Goal: Information Seeking & Learning: Learn about a topic

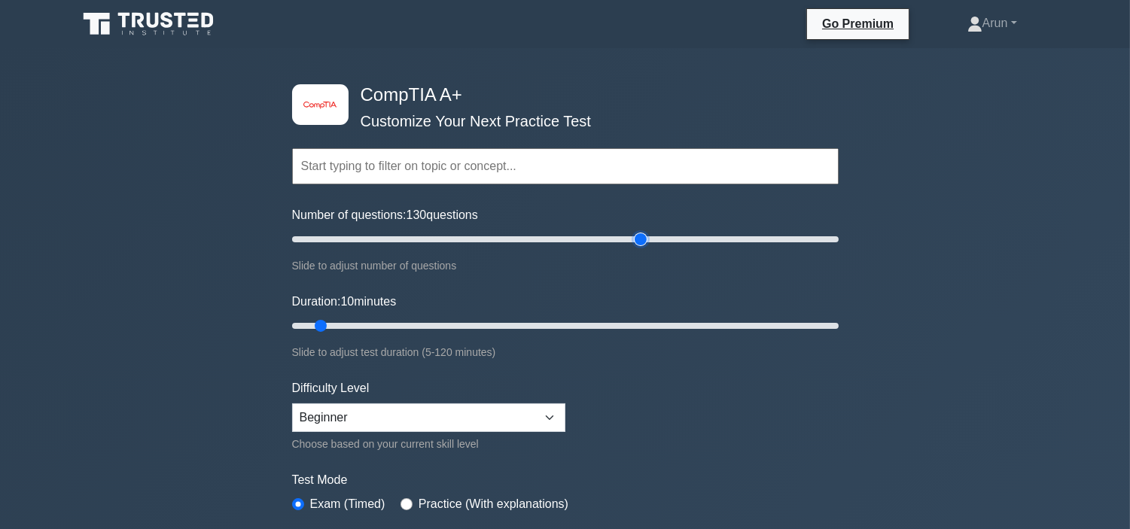
drag, startPoint x: 318, startPoint y: 241, endPoint x: 644, endPoint y: 250, distance: 325.3
type input "130"
click at [644, 248] on input "Number of questions: 130 questions" at bounding box center [565, 239] width 547 height 18
drag, startPoint x: 325, startPoint y: 329, endPoint x: 998, endPoint y: 375, distance: 674.5
type input "120"
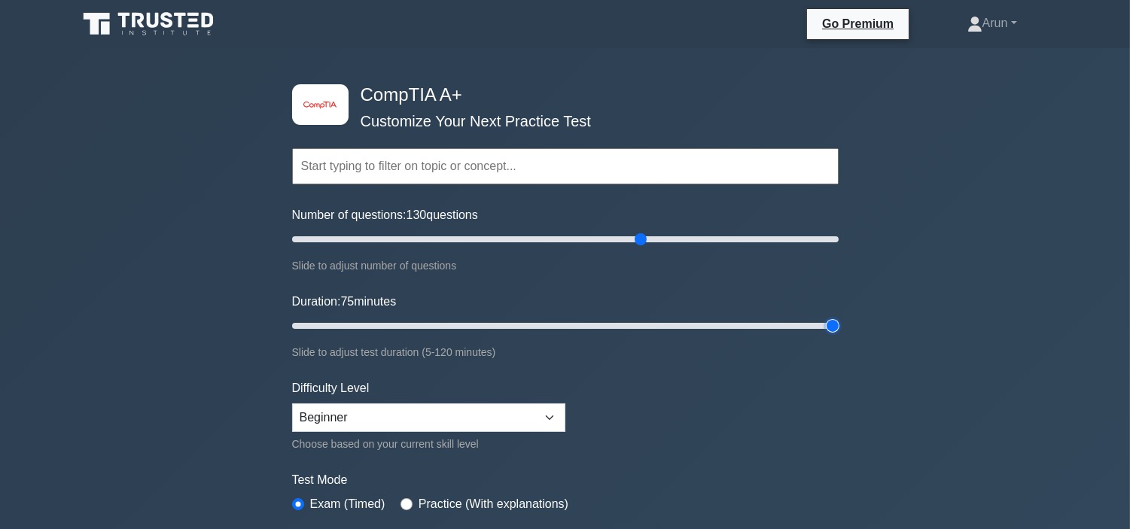
click at [839, 335] on input "Duration: 75 minutes" at bounding box center [565, 326] width 547 height 18
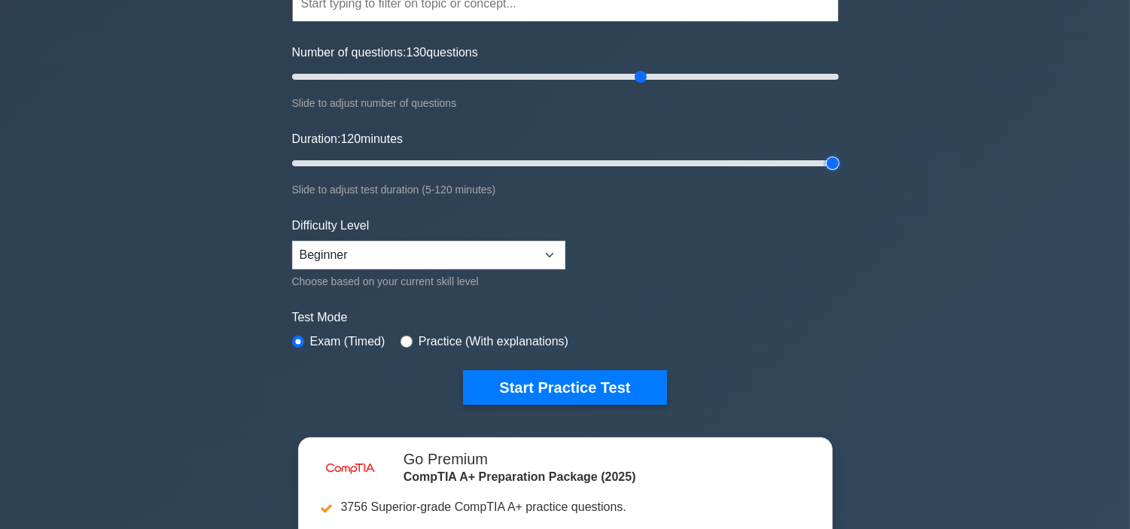
scroll to position [251, 0]
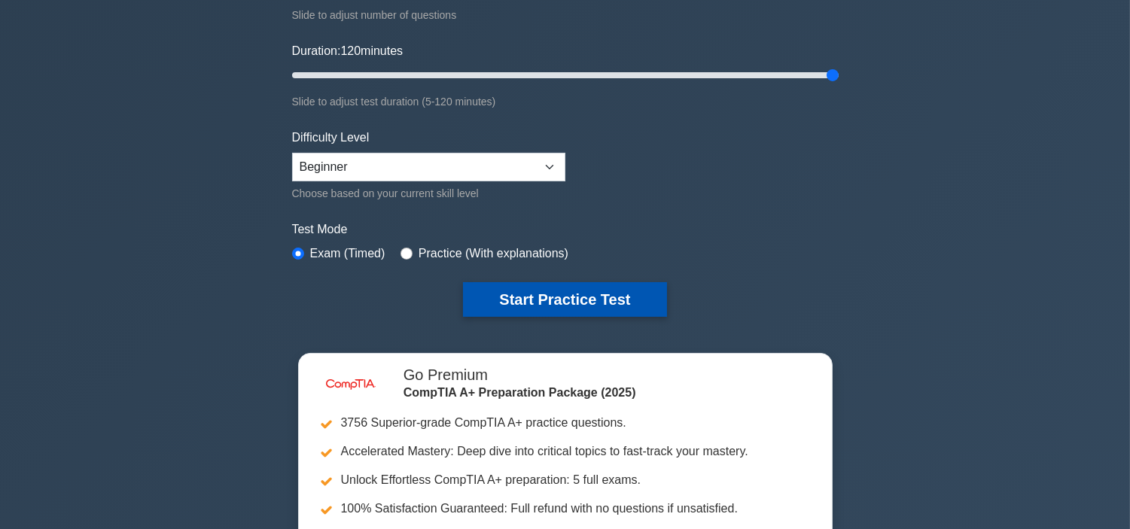
click at [565, 292] on button "Start Practice Test" at bounding box center [564, 299] width 203 height 35
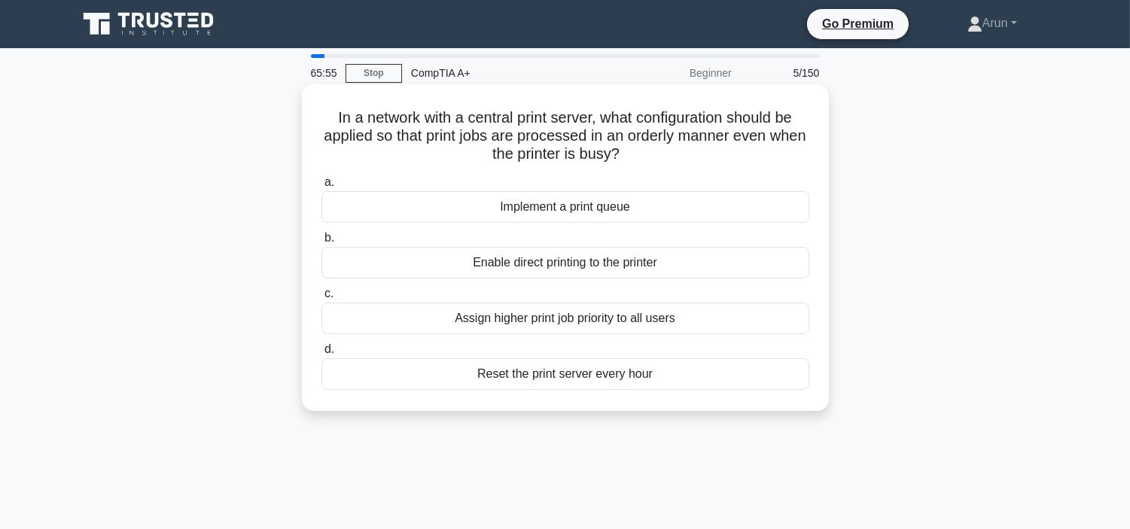
click at [560, 209] on div "Implement a print queue" at bounding box center [565, 207] width 488 height 32
click at [321, 187] on input "a. Implement a print queue" at bounding box center [321, 183] width 0 height 10
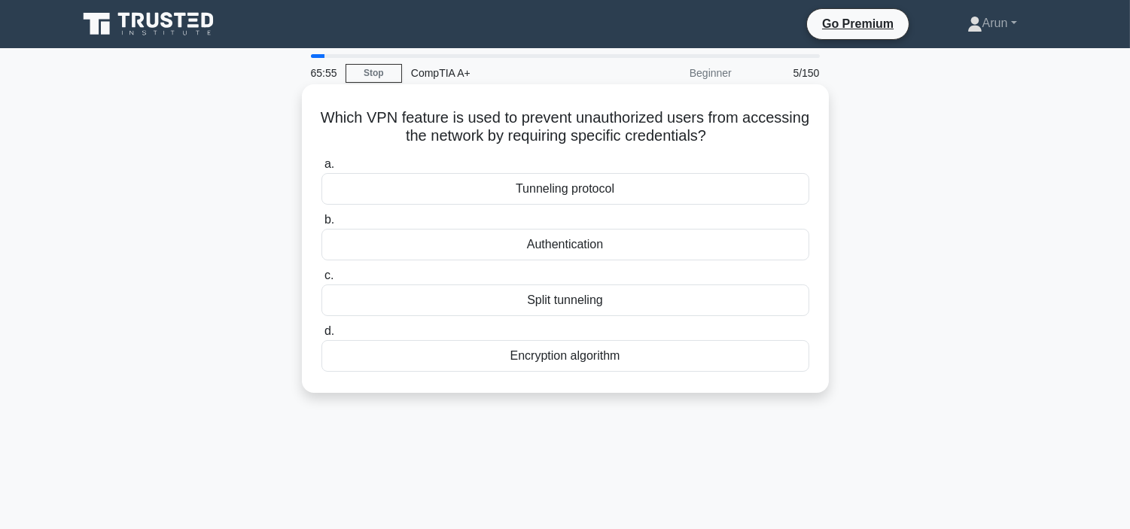
click at [567, 244] on div "Authentication" at bounding box center [565, 245] width 488 height 32
click at [321, 225] on input "b. Authentication" at bounding box center [321, 220] width 0 height 10
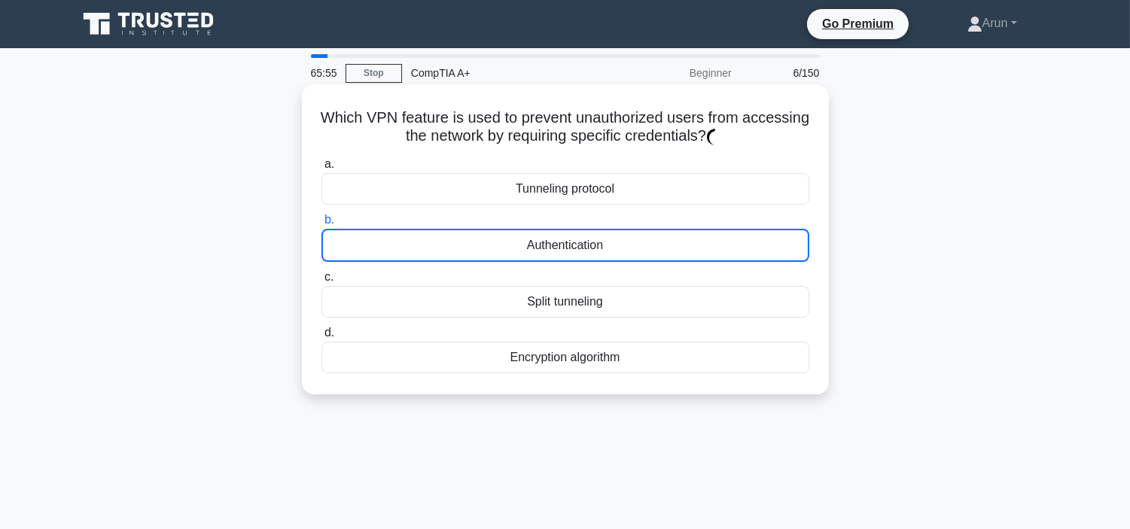
click at [567, 268] on label "c. Split tunneling" at bounding box center [565, 293] width 488 height 50
click at [321, 272] on input "c. Split tunneling" at bounding box center [321, 277] width 0 height 10
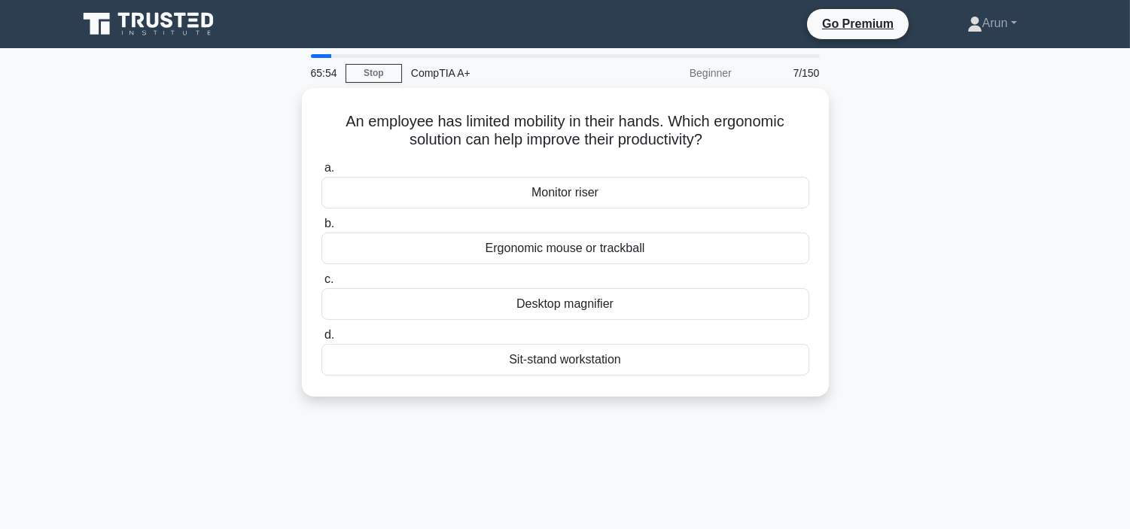
click at [543, 230] on label "b. Ergonomic mouse or trackball" at bounding box center [565, 240] width 488 height 50
click at [321, 229] on input "b. Ergonomic mouse or trackball" at bounding box center [321, 224] width 0 height 10
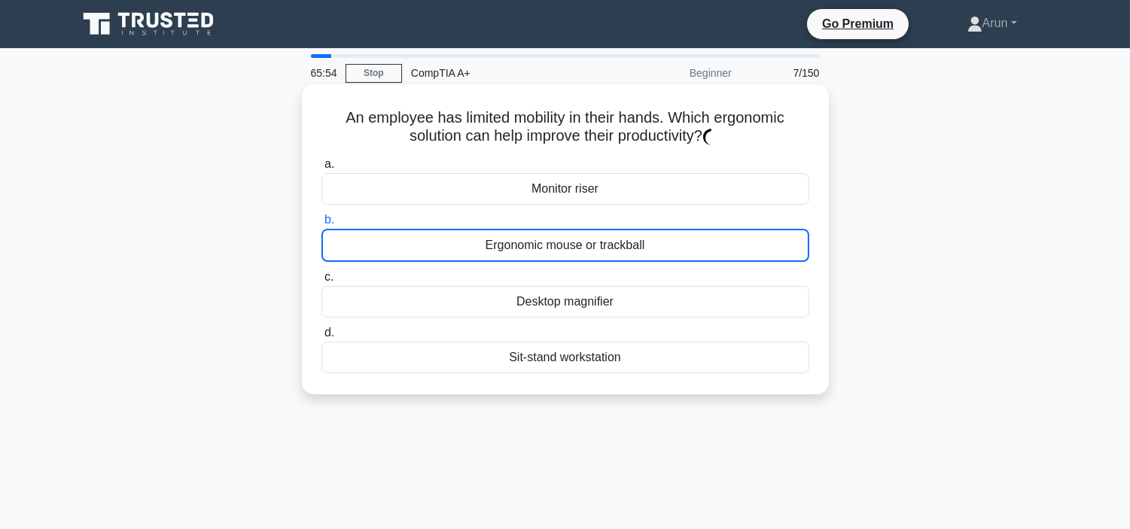
click at [550, 276] on label "c. Desktop magnifier" at bounding box center [565, 293] width 488 height 50
click at [321, 276] on input "c. Desktop magnifier" at bounding box center [321, 277] width 0 height 10
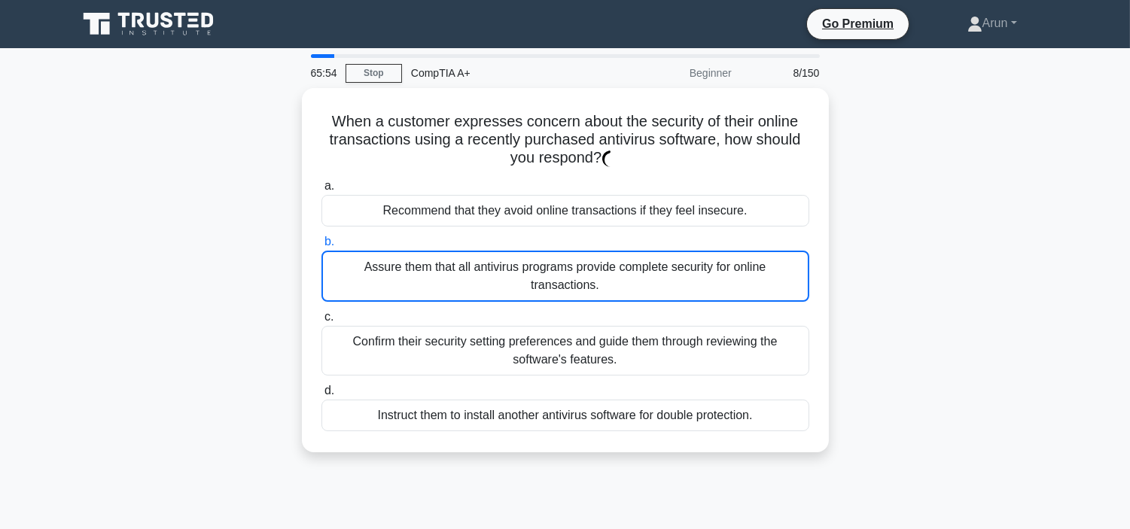
click at [533, 251] on div "Assure them that all antivirus programs provide complete security for online tr…" at bounding box center [565, 276] width 488 height 51
click at [321, 246] on input "b. Assure them that all antivirus programs provide complete security for online…" at bounding box center [321, 242] width 0 height 10
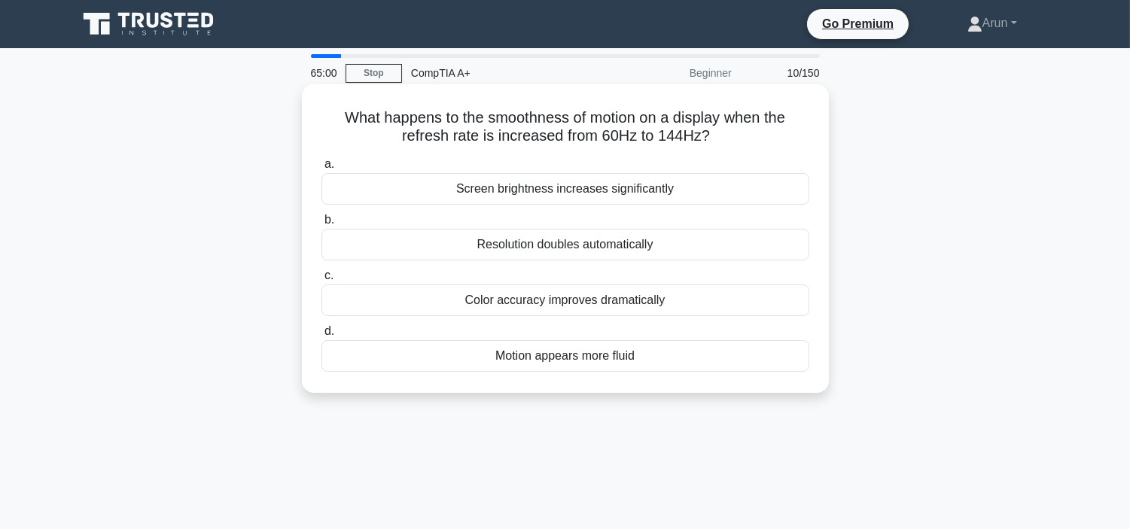
click at [518, 187] on div "Screen brightness increases significantly" at bounding box center [565, 189] width 488 height 32
click at [321, 169] on input "a. Screen brightness increases significantly" at bounding box center [321, 165] width 0 height 10
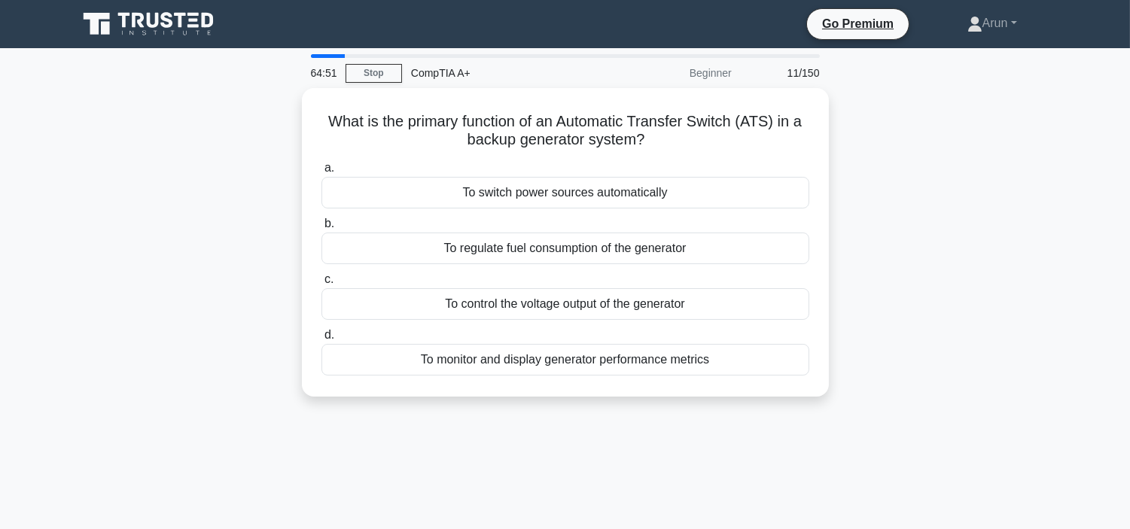
click at [518, 187] on div "To switch power sources automatically" at bounding box center [565, 193] width 488 height 32
click at [321, 173] on input "a. To switch power sources automatically" at bounding box center [321, 168] width 0 height 10
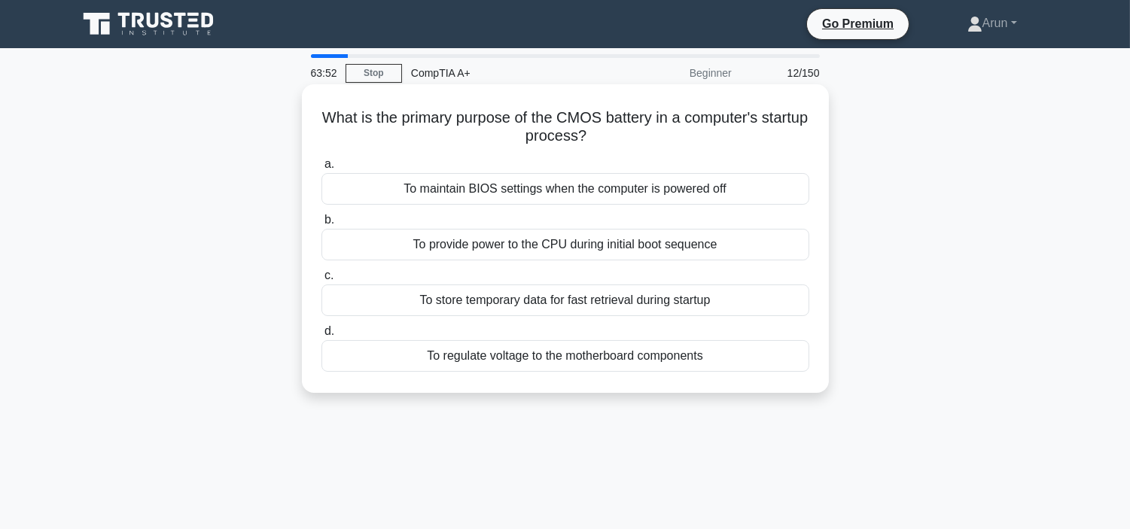
click at [600, 185] on div "To maintain BIOS settings when the computer is powered off" at bounding box center [565, 189] width 488 height 32
click at [321, 169] on input "a. To maintain BIOS settings when the computer is powered off" at bounding box center [321, 165] width 0 height 10
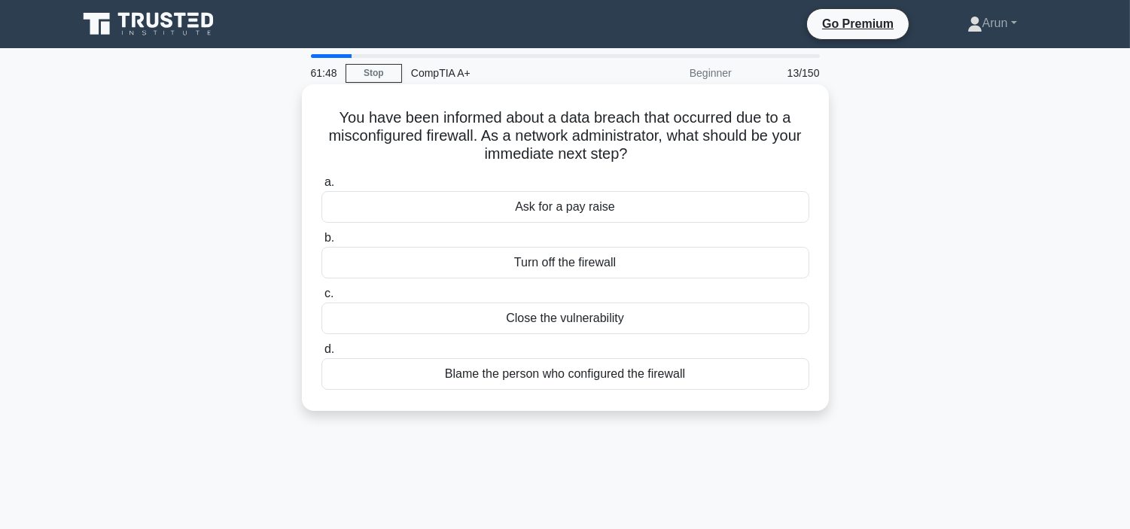
click at [606, 199] on div "Ask for a pay raise" at bounding box center [565, 207] width 488 height 32
click at [321, 187] on input "a. Ask for a pay raise" at bounding box center [321, 183] width 0 height 10
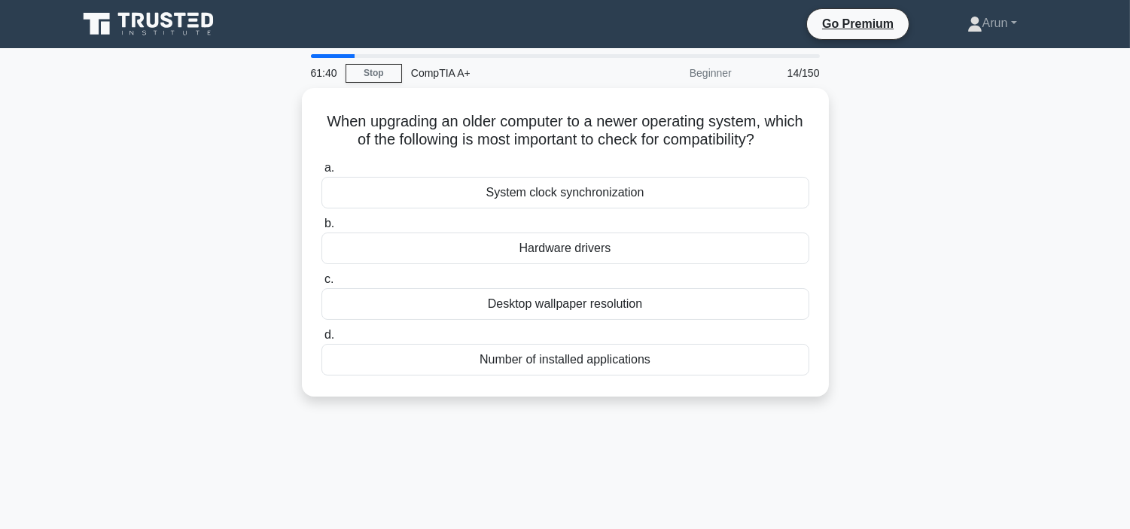
click at [606, 199] on div "System clock synchronization" at bounding box center [565, 193] width 488 height 32
click at [321, 173] on input "a. System clock synchronization" at bounding box center [321, 168] width 0 height 10
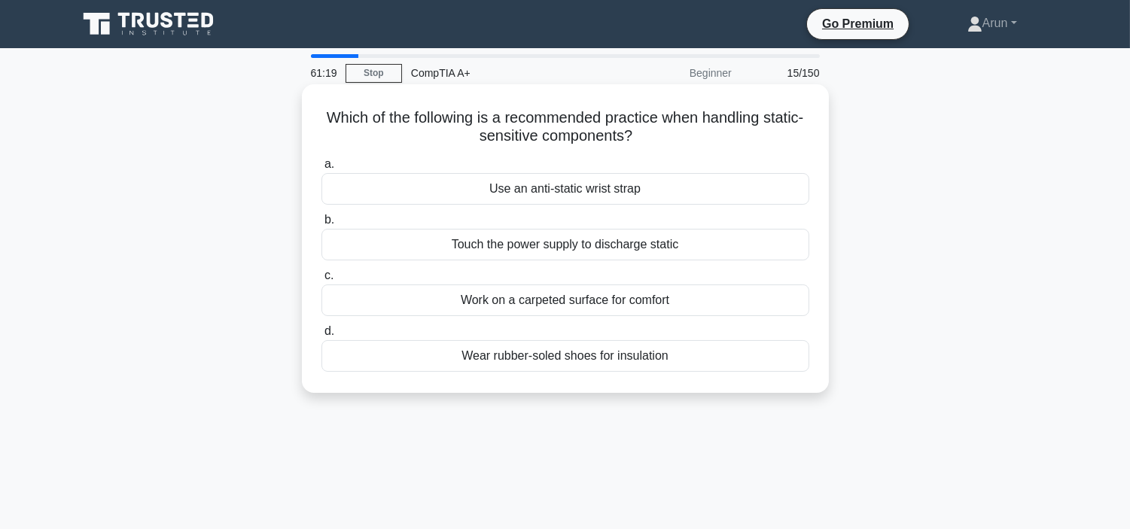
click at [615, 179] on div "Use an anti-static wrist strap" at bounding box center [565, 189] width 488 height 32
click at [321, 169] on input "a. Use an anti-static wrist strap" at bounding box center [321, 165] width 0 height 10
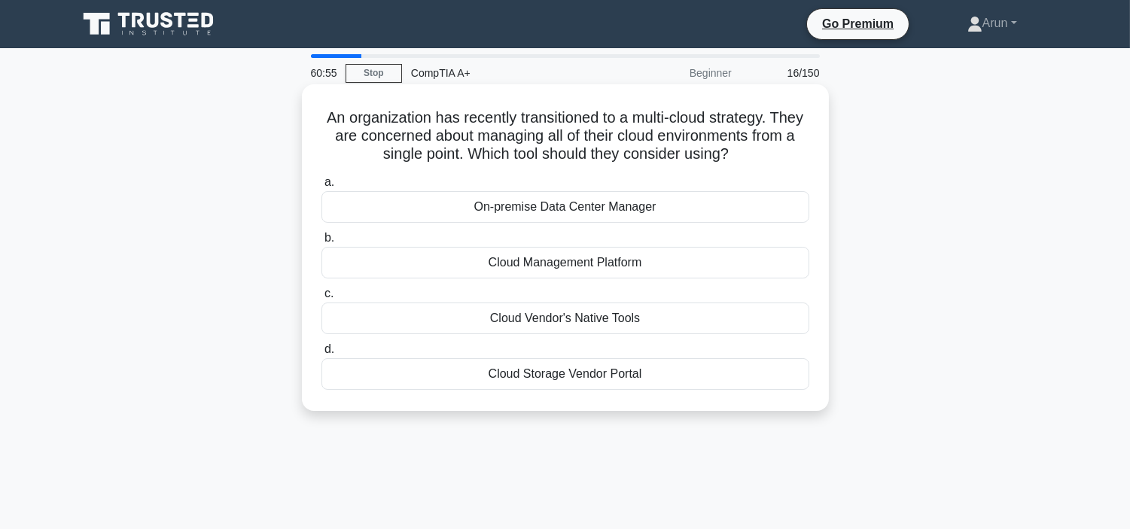
click at [626, 236] on label "b. Cloud Management Platform" at bounding box center [565, 254] width 488 height 50
click at [321, 236] on input "b. Cloud Management Platform" at bounding box center [321, 238] width 0 height 10
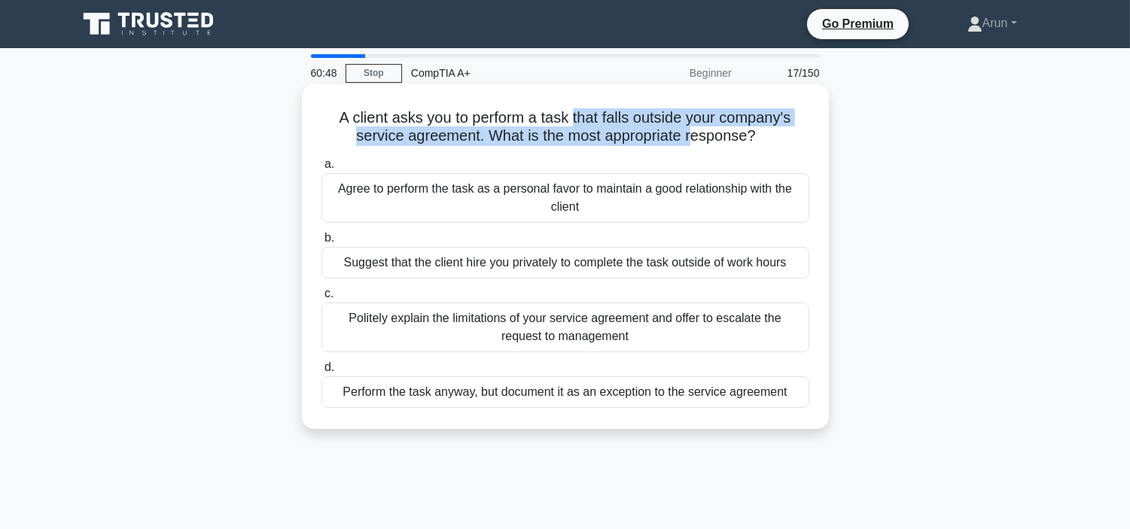
drag, startPoint x: 572, startPoint y: 111, endPoint x: 598, endPoint y: 138, distance: 37.3
click at [687, 130] on h5 "A client asks you to perform a task that falls outside your company's service a…" at bounding box center [565, 127] width 491 height 38
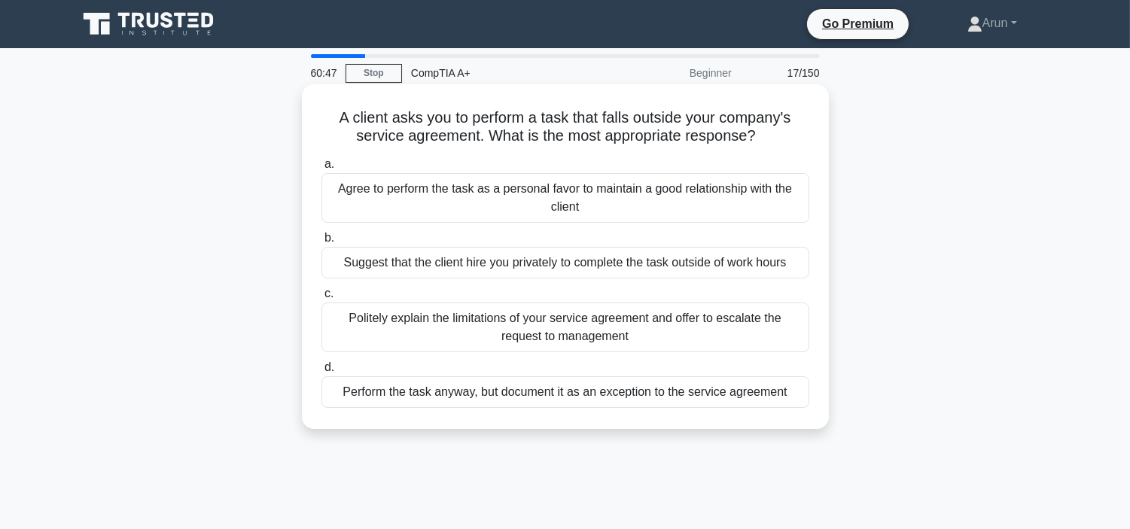
click at [324, 101] on div "A client asks you to perform a task that falls outside your company's service a…" at bounding box center [565, 256] width 515 height 333
drag, startPoint x: 329, startPoint y: 102, endPoint x: 772, endPoint y: 128, distance: 443.4
click at [772, 128] on div "A client asks you to perform a task that falls outside your company's service a…" at bounding box center [565, 256] width 515 height 333
click at [772, 128] on icon ".spinner_0XTQ{transform-origin:center;animation:spinner_y6GP .75s linear infini…" at bounding box center [765, 137] width 18 height 18
click at [738, 206] on div "Agree to perform the task as a personal favor to maintain a good relationship w…" at bounding box center [565, 198] width 488 height 50
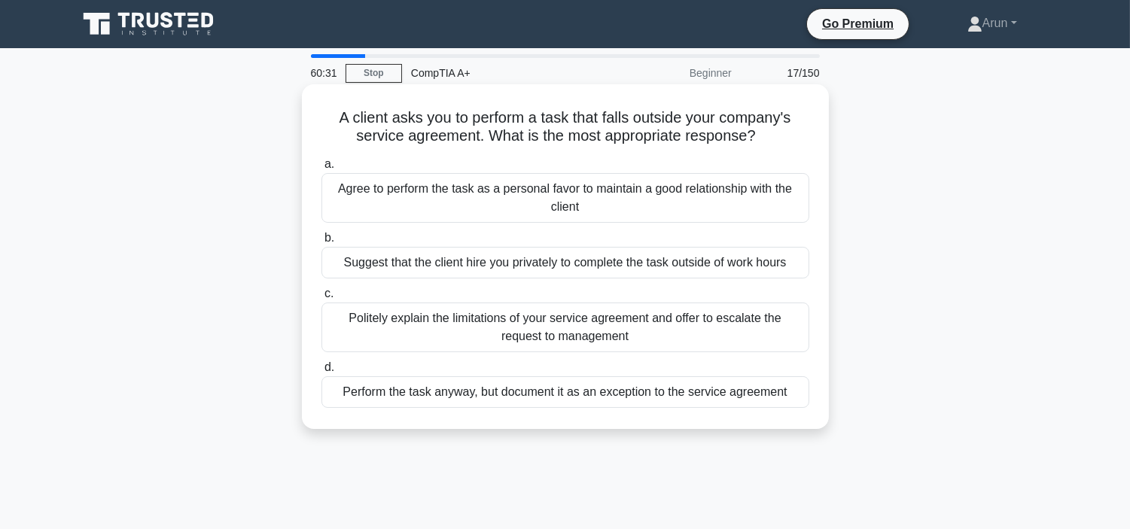
click at [321, 169] on input "a. Agree to perform the task as a personal favor to maintain a good relationshi…" at bounding box center [321, 165] width 0 height 10
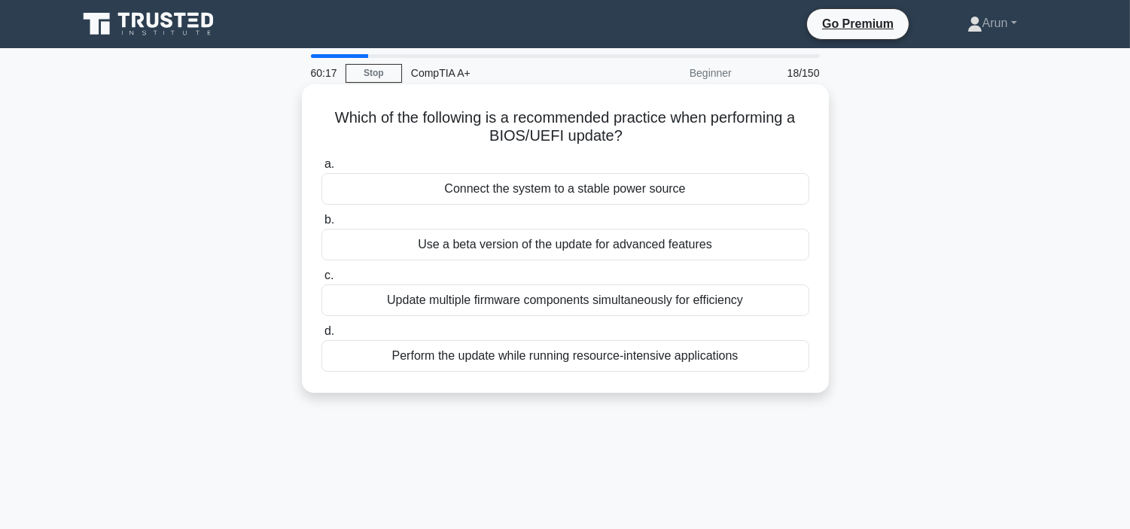
click at [671, 254] on div "Use a beta version of the update for advanced features" at bounding box center [565, 245] width 488 height 32
click at [321, 225] on input "b. Use a beta version of the update for advanced features" at bounding box center [321, 220] width 0 height 10
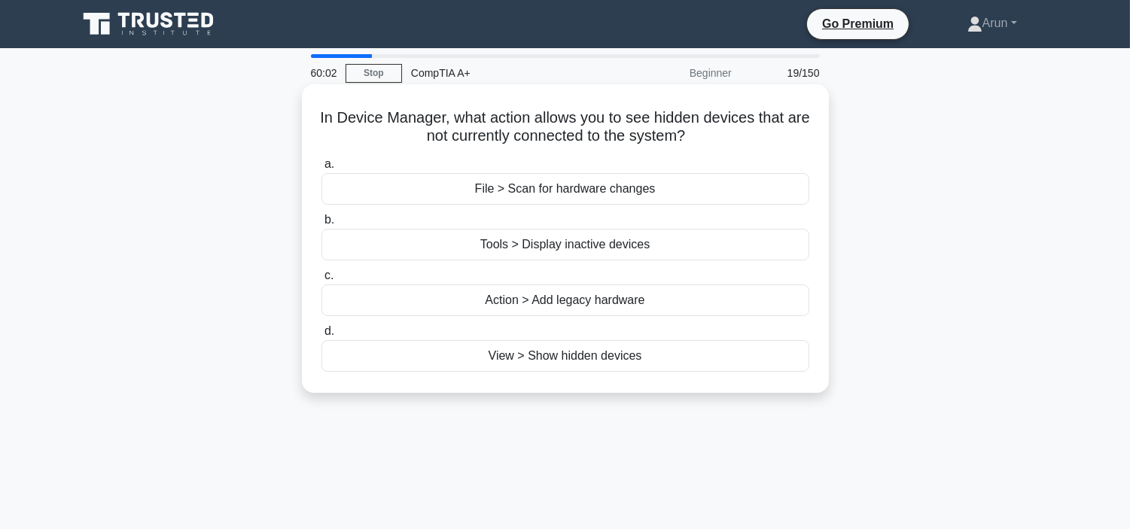
click at [687, 213] on label "b. Tools > Display inactive devices" at bounding box center [565, 236] width 488 height 50
click at [321, 215] on input "b. Tools > Display inactive devices" at bounding box center [321, 220] width 0 height 10
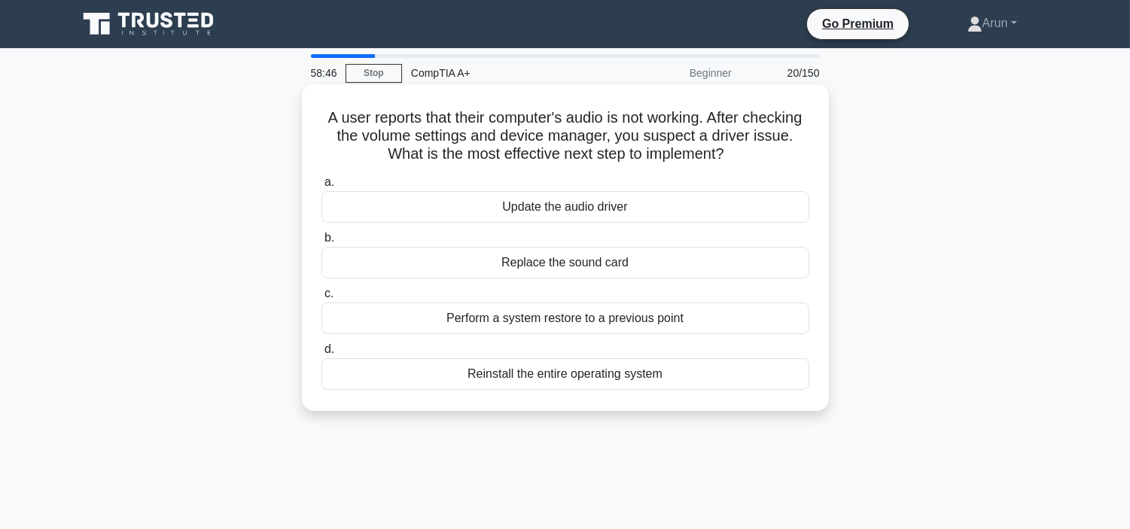
click at [633, 206] on div "Update the audio driver" at bounding box center [565, 207] width 488 height 32
click at [321, 187] on input "a. Update the audio driver" at bounding box center [321, 183] width 0 height 10
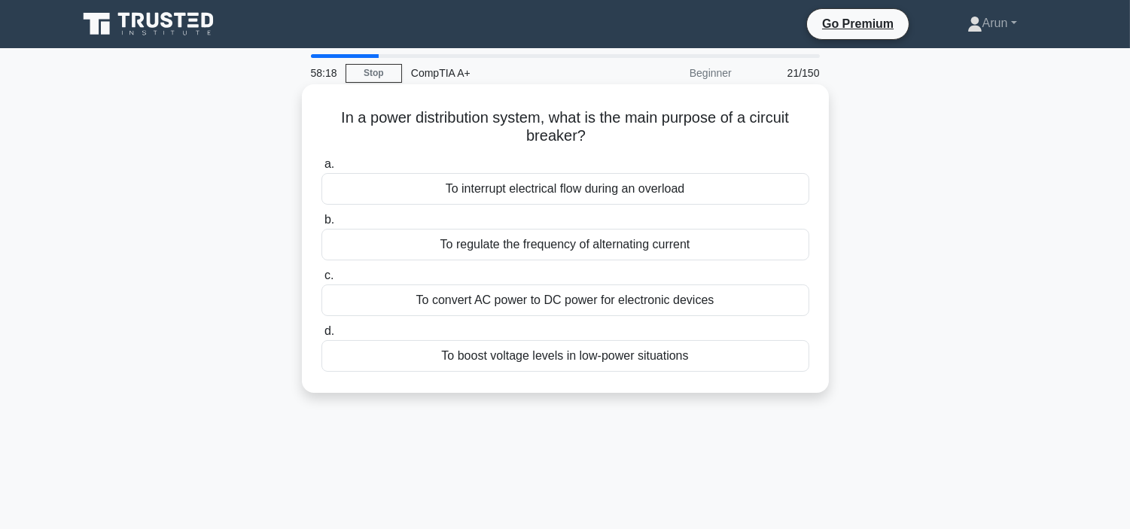
click at [626, 198] on div "To interrupt electrical flow during an overload" at bounding box center [565, 189] width 488 height 32
click at [321, 169] on input "a. To interrupt electrical flow during an overload" at bounding box center [321, 165] width 0 height 10
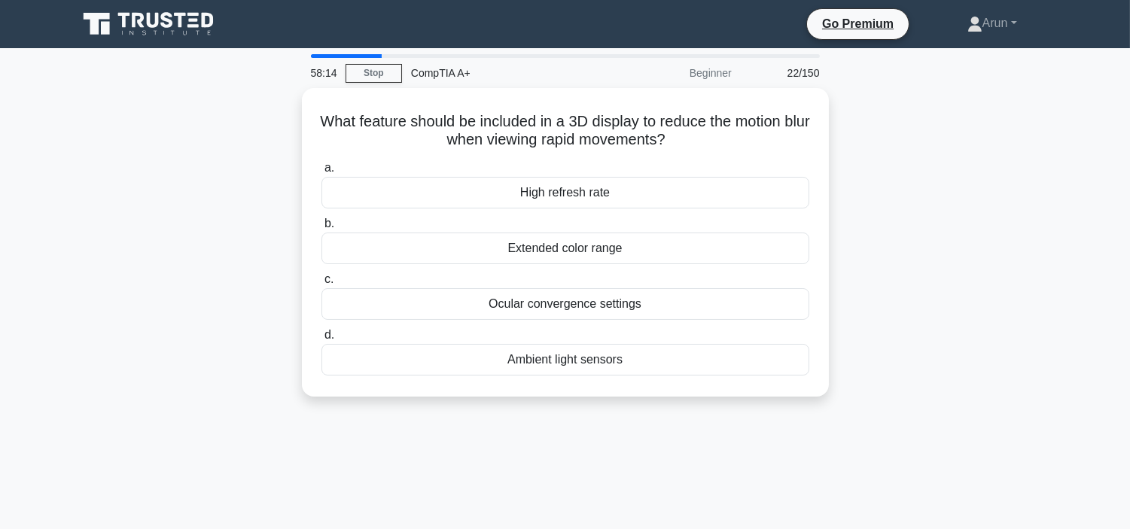
click at [626, 198] on div "High refresh rate" at bounding box center [565, 193] width 488 height 32
click at [321, 173] on input "a. High refresh rate" at bounding box center [321, 168] width 0 height 10
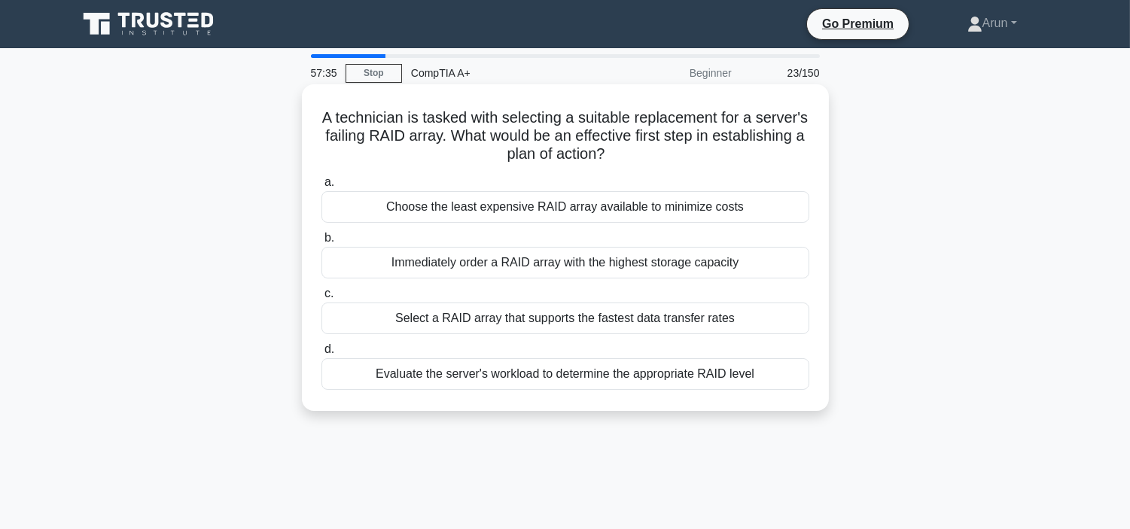
click at [554, 187] on label "a. Choose the least expensive RAID array available to minimize costs" at bounding box center [565, 198] width 488 height 50
click at [321, 187] on input "a. Choose the least expensive RAID array available to minimize costs" at bounding box center [321, 183] width 0 height 10
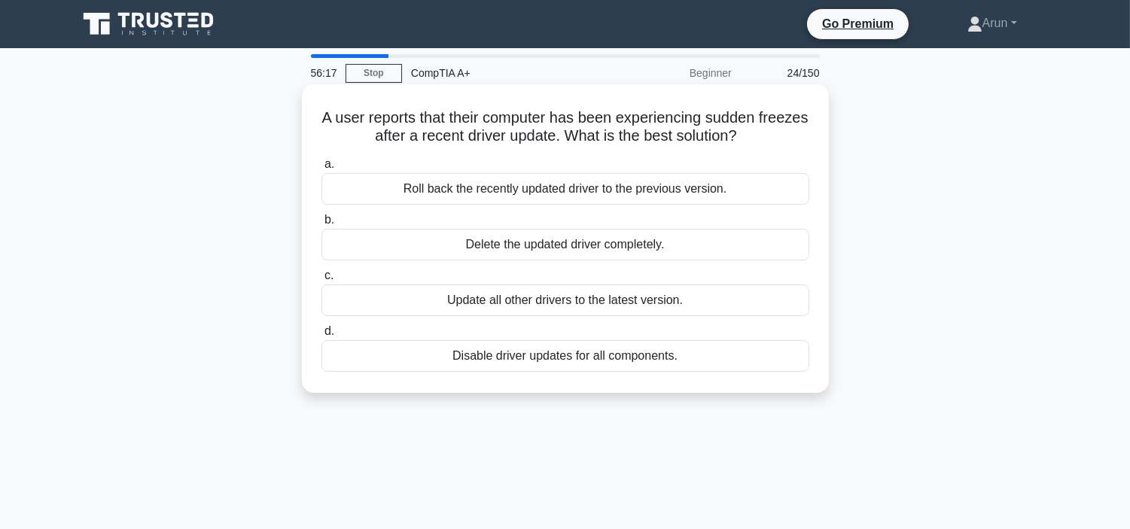
click at [608, 197] on div "Roll back the recently updated driver to the previous version." at bounding box center [565, 189] width 488 height 32
click at [321, 169] on input "a. Roll back the recently updated driver to the previous version." at bounding box center [321, 165] width 0 height 10
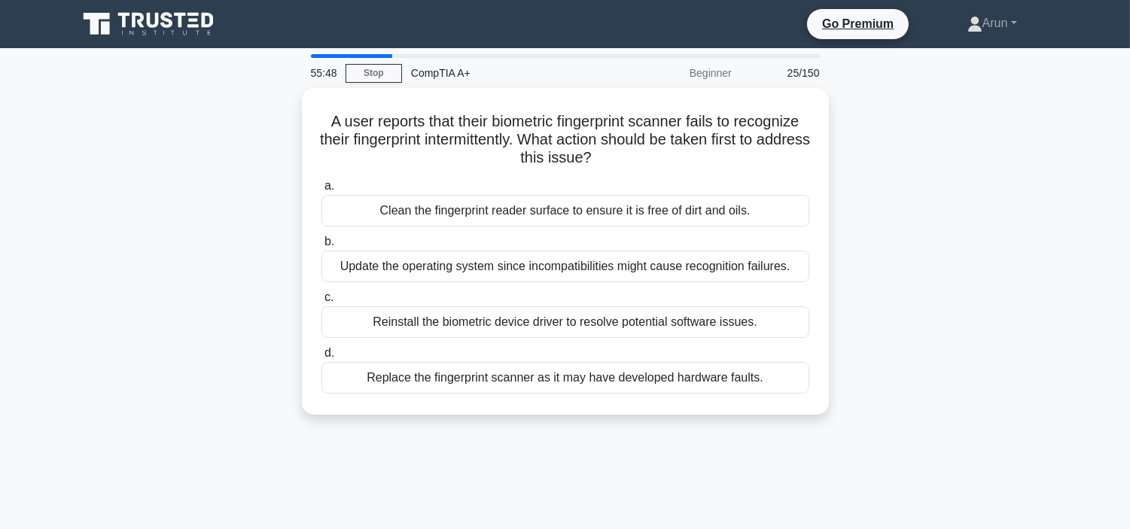
click at [653, 72] on div "Beginner" at bounding box center [675, 73] width 132 height 30
drag, startPoint x: 653, startPoint y: 72, endPoint x: 666, endPoint y: 72, distance: 12.8
click at [892, 128] on div "A user reports that their biometric fingerprint scanner fails to recognize thei…" at bounding box center [566, 260] width 994 height 345
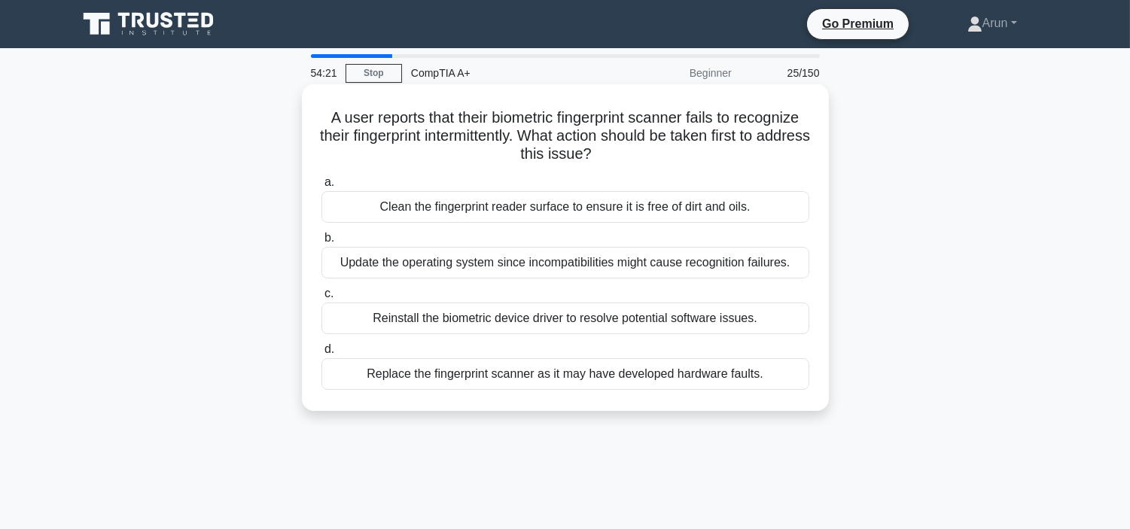
click at [766, 216] on div "Clean the fingerprint reader surface to ensure it is free of dirt and oils." at bounding box center [565, 207] width 488 height 32
click at [321, 187] on input "a. Clean the fingerprint reader surface to ensure it is free of dirt and oils." at bounding box center [321, 183] width 0 height 10
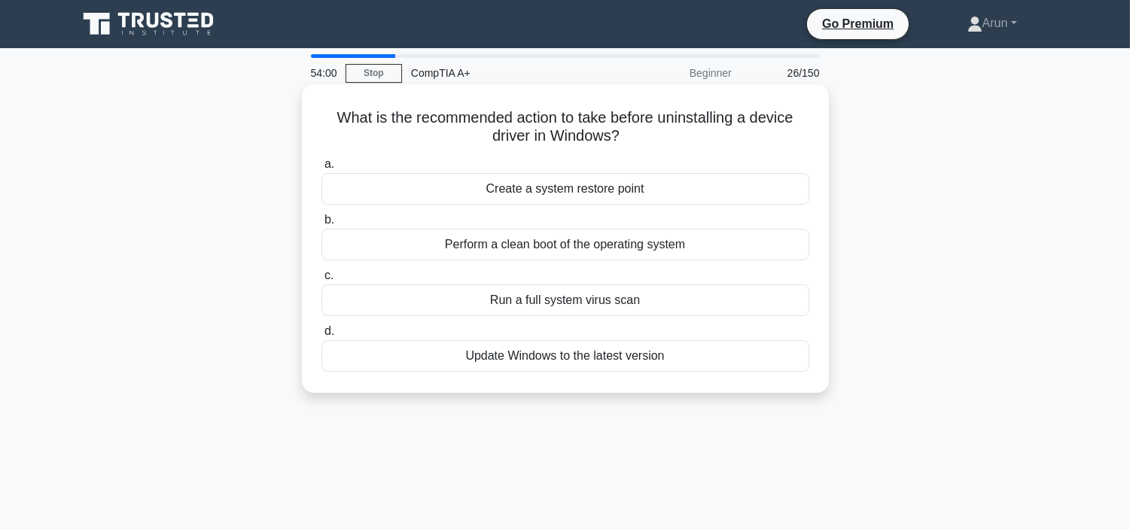
click at [660, 187] on div "Create a system restore point" at bounding box center [565, 189] width 488 height 32
click at [321, 169] on input "a. Create a system restore point" at bounding box center [321, 165] width 0 height 10
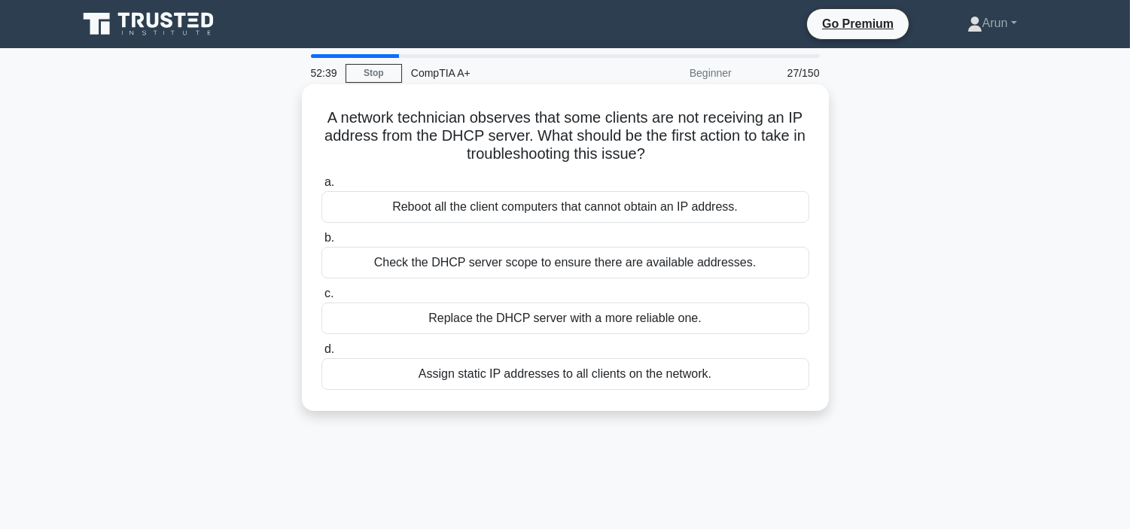
click at [568, 221] on div "Reboot all the client computers that cannot obtain an IP address." at bounding box center [565, 207] width 488 height 32
click at [321, 187] on input "a. Reboot all the client computers that cannot obtain an IP address." at bounding box center [321, 183] width 0 height 10
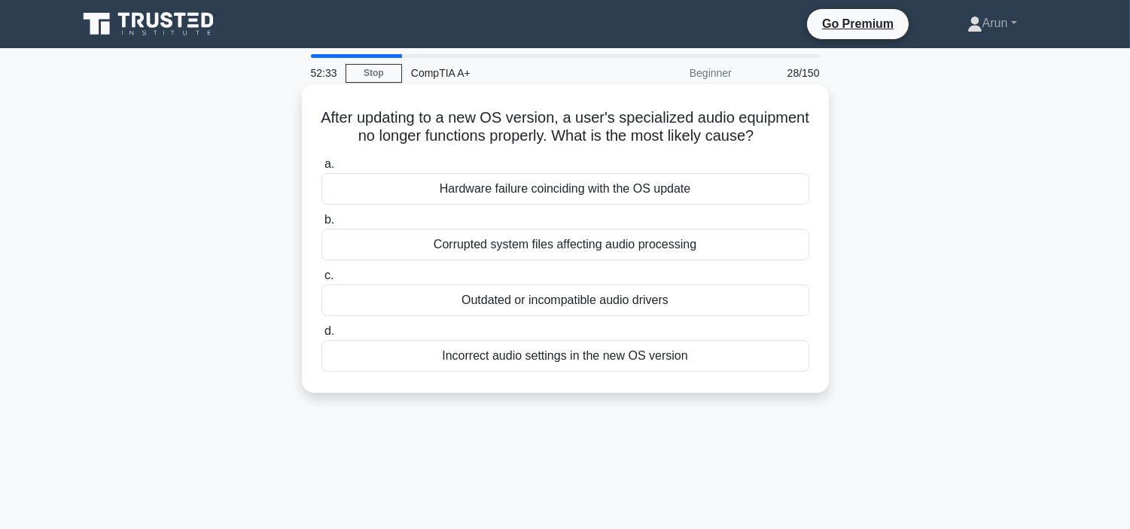
click at [588, 205] on div "Hardware failure coinciding with the OS update" at bounding box center [565, 189] width 488 height 32
click at [321, 169] on input "a. Hardware failure coinciding with the OS update" at bounding box center [321, 165] width 0 height 10
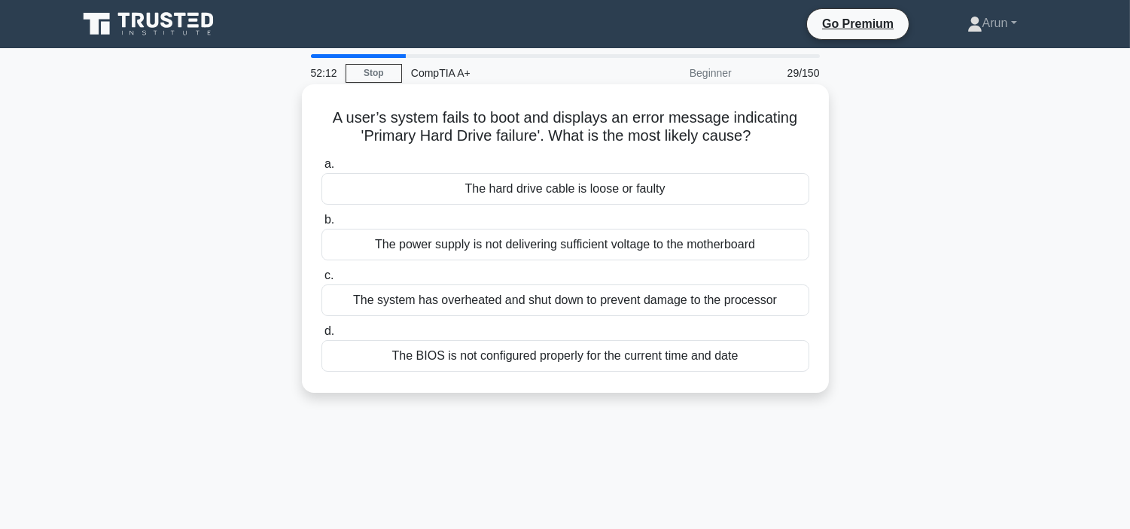
click at [728, 190] on div "The hard drive cable is loose or faulty" at bounding box center [565, 189] width 488 height 32
click at [321, 169] on input "a. The hard drive cable is loose or faulty" at bounding box center [321, 165] width 0 height 10
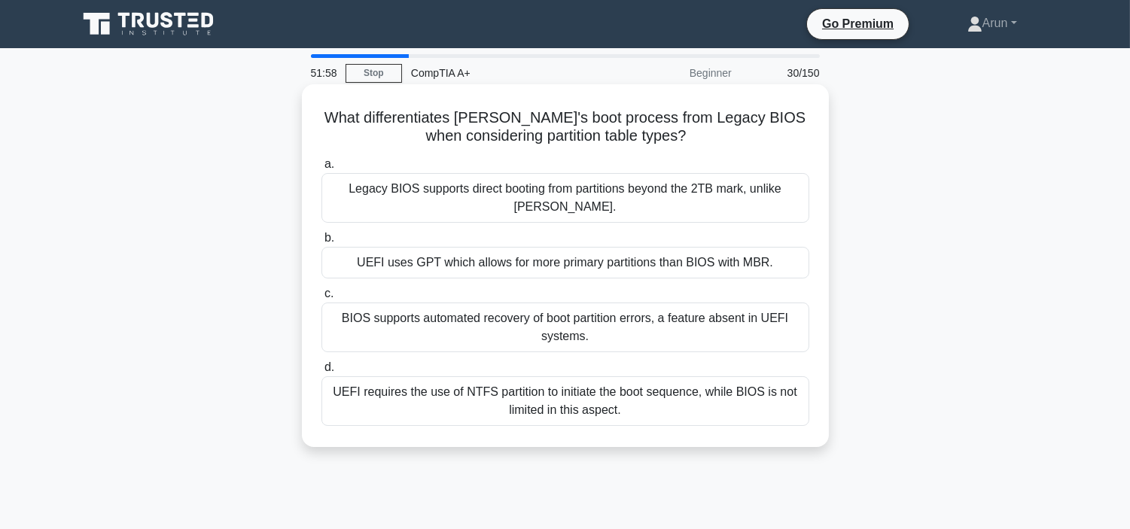
click at [775, 179] on div "Legacy BIOS supports direct booting from partitions beyond the 2TB mark, unlike…" at bounding box center [565, 198] width 488 height 50
click at [321, 169] on input "a. Legacy BIOS supports direct booting from partitions beyond the 2TB mark, unl…" at bounding box center [321, 165] width 0 height 10
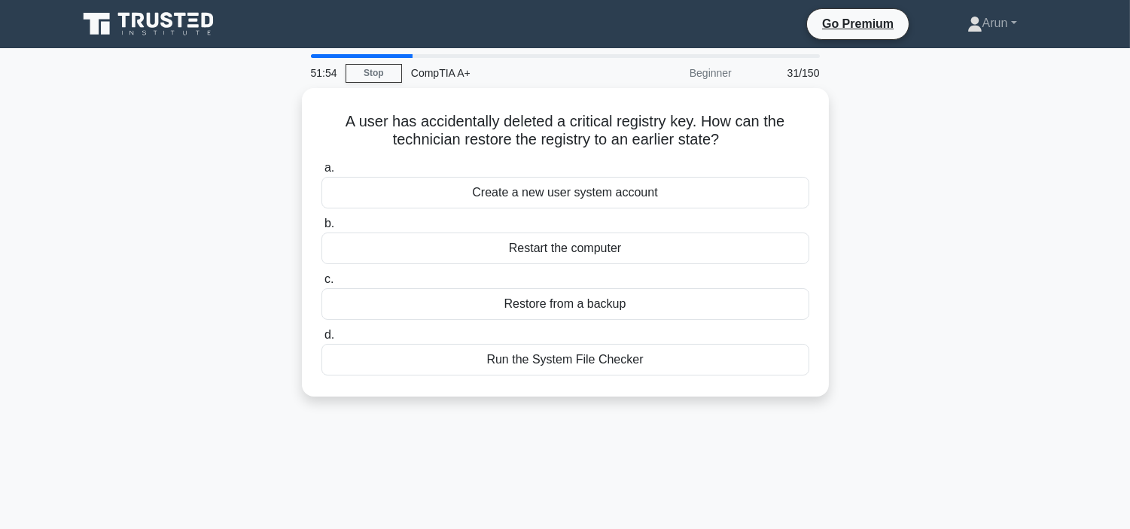
click at [775, 179] on div "Create a new user system account" at bounding box center [565, 193] width 488 height 32
click at [321, 173] on input "a. Create a new user system account" at bounding box center [321, 168] width 0 height 10
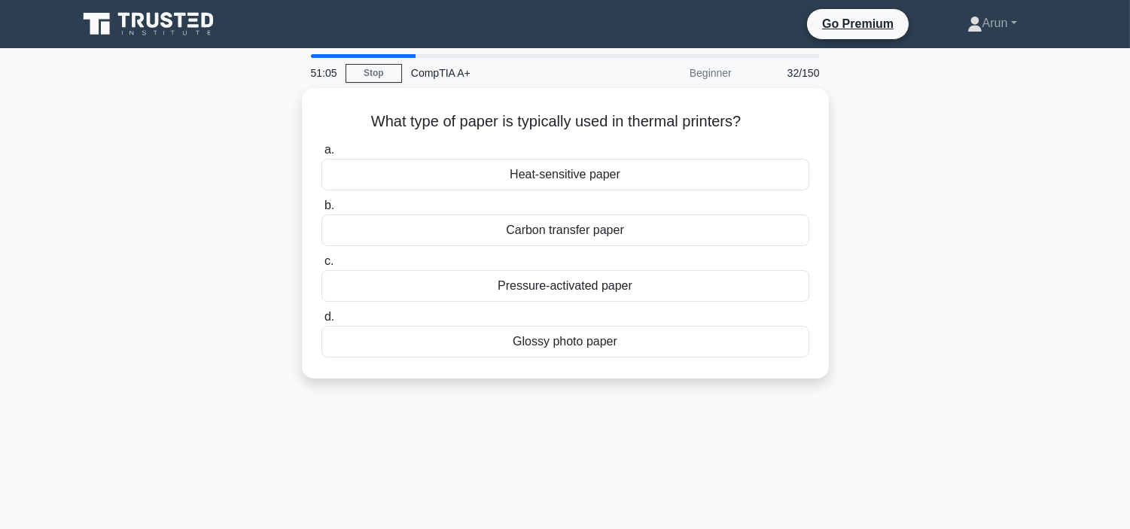
click at [775, 179] on div "Heat-sensitive paper" at bounding box center [565, 175] width 488 height 32
click at [321, 155] on input "a. Heat-sensitive paper" at bounding box center [321, 150] width 0 height 10
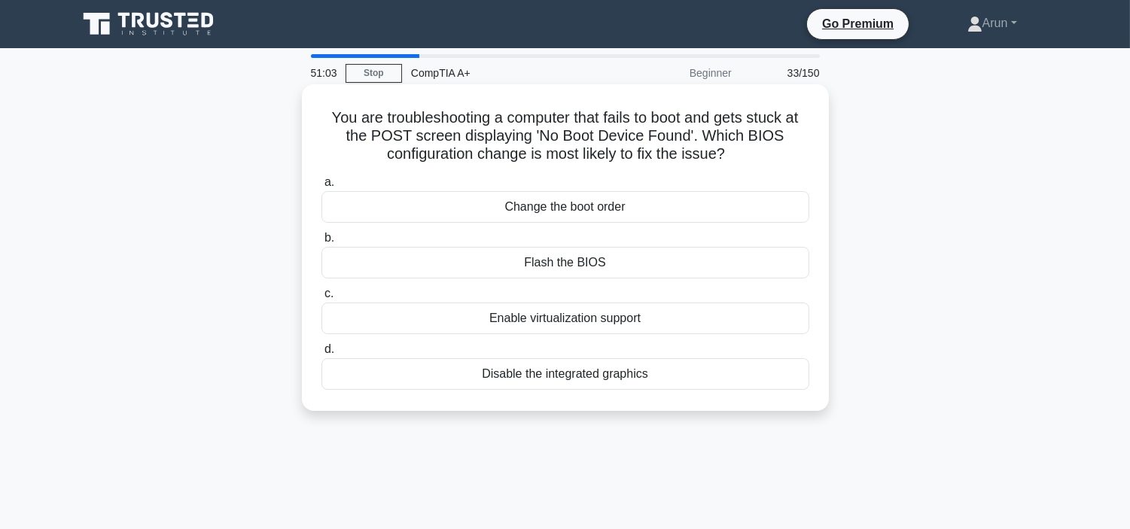
click at [764, 249] on div "Flash the BIOS" at bounding box center [565, 263] width 488 height 32
click at [321, 243] on input "b. Flash the BIOS" at bounding box center [321, 238] width 0 height 10
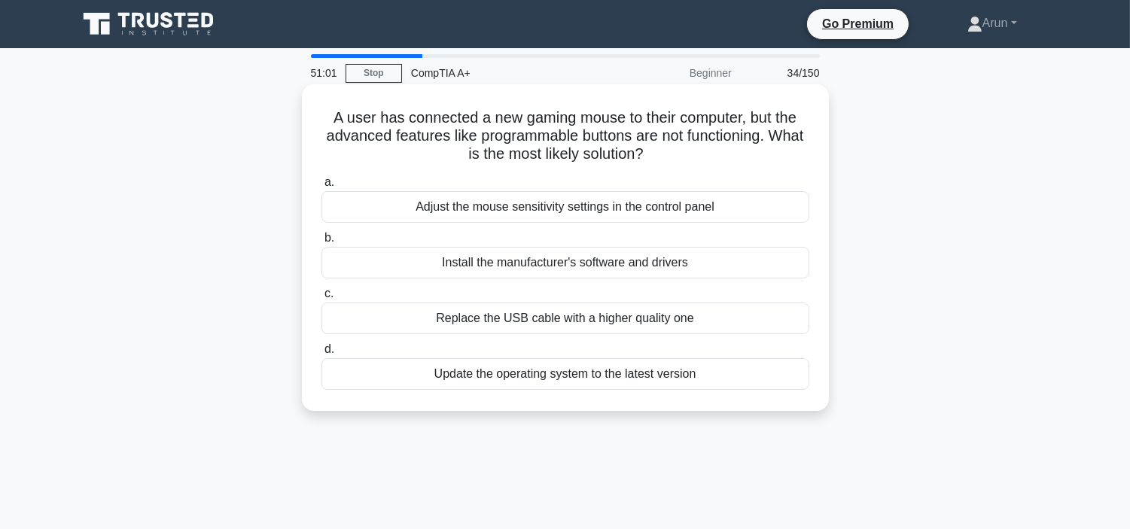
click at [765, 250] on div "Install the manufacturer's software and drivers" at bounding box center [565, 263] width 488 height 32
click at [321, 243] on input "b. Install the manufacturer's software and drivers" at bounding box center [321, 238] width 0 height 10
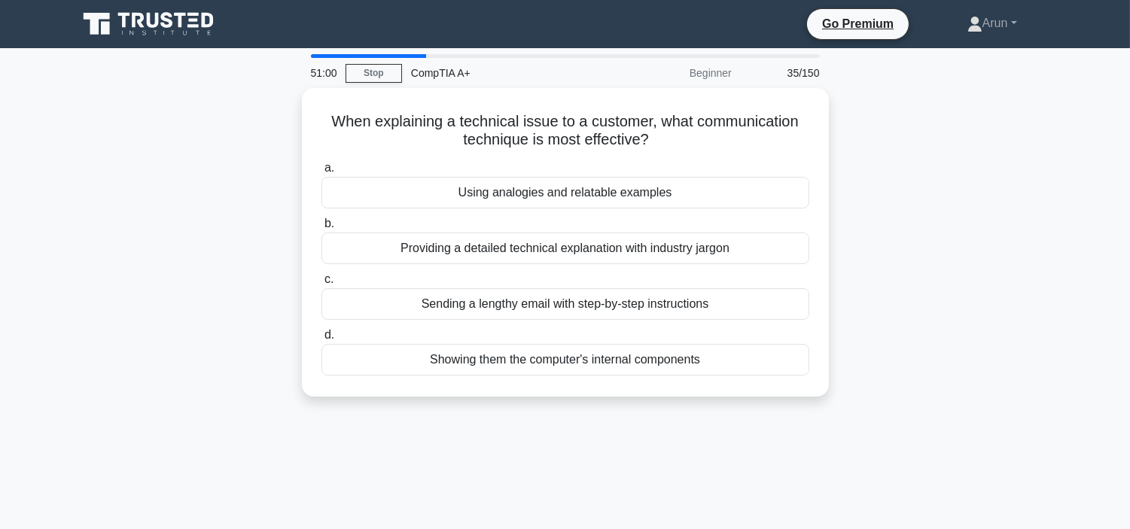
click at [765, 250] on div "Providing a detailed technical explanation with industry jargon" at bounding box center [565, 249] width 488 height 32
click at [321, 229] on input "b. Providing a detailed technical explanation with industry jargon" at bounding box center [321, 224] width 0 height 10
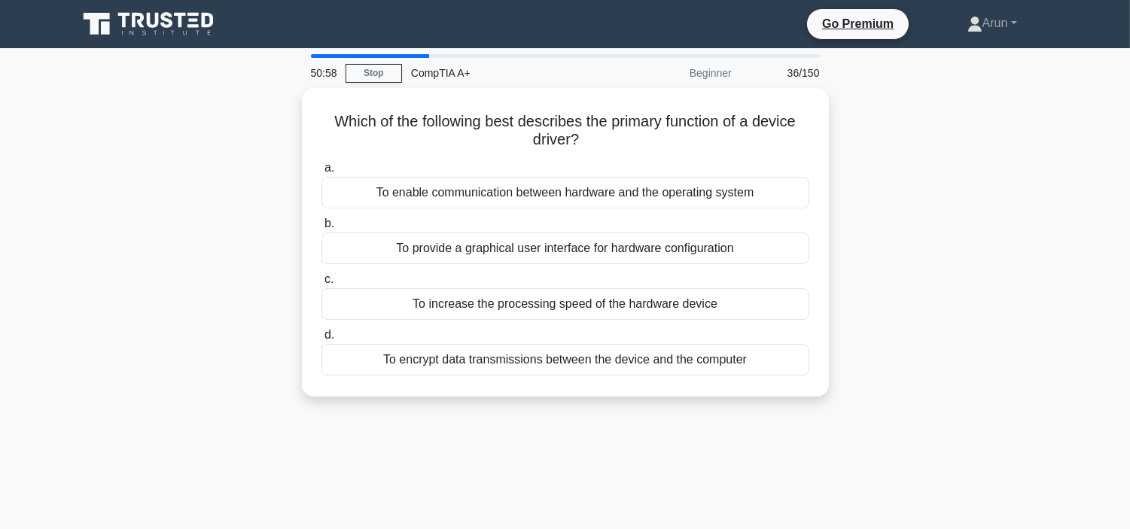
click at [765, 250] on div "To provide a graphical user interface for hardware configuration" at bounding box center [565, 249] width 488 height 32
click at [321, 229] on input "b. To provide a graphical user interface for hardware configuration" at bounding box center [321, 224] width 0 height 10
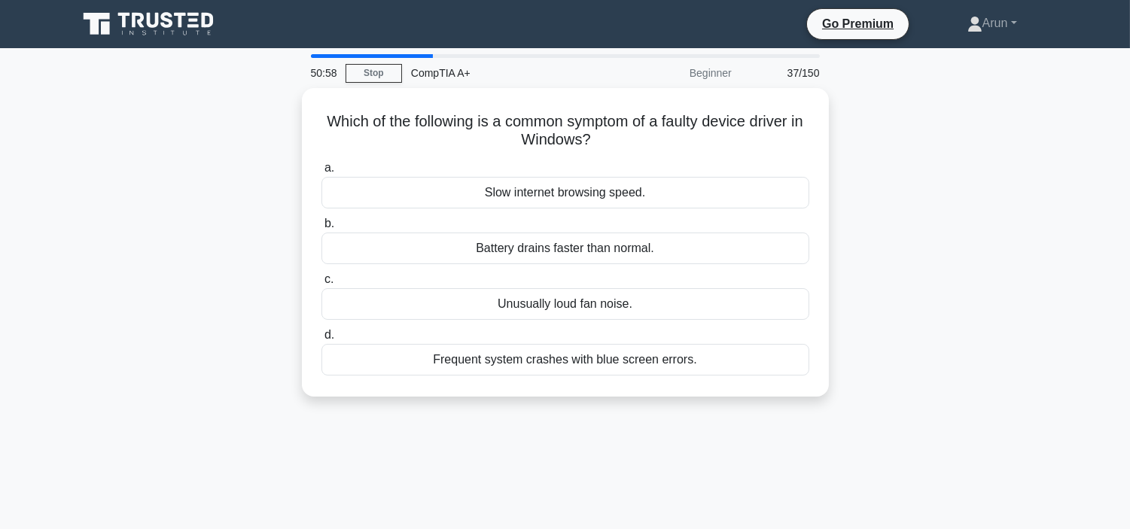
click at [765, 250] on div "Battery drains faster than normal." at bounding box center [565, 249] width 488 height 32
click at [321, 229] on input "b. Battery drains faster than normal." at bounding box center [321, 224] width 0 height 10
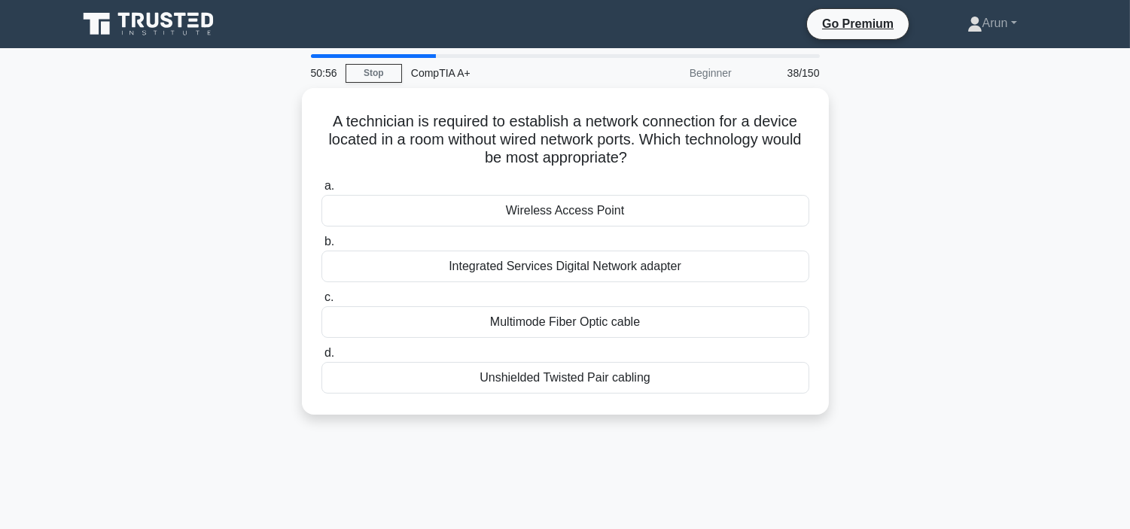
click at [765, 251] on div "Integrated Services Digital Network adapter" at bounding box center [565, 267] width 488 height 32
click at [321, 247] on input "b. Integrated Services Digital Network adapter" at bounding box center [321, 242] width 0 height 10
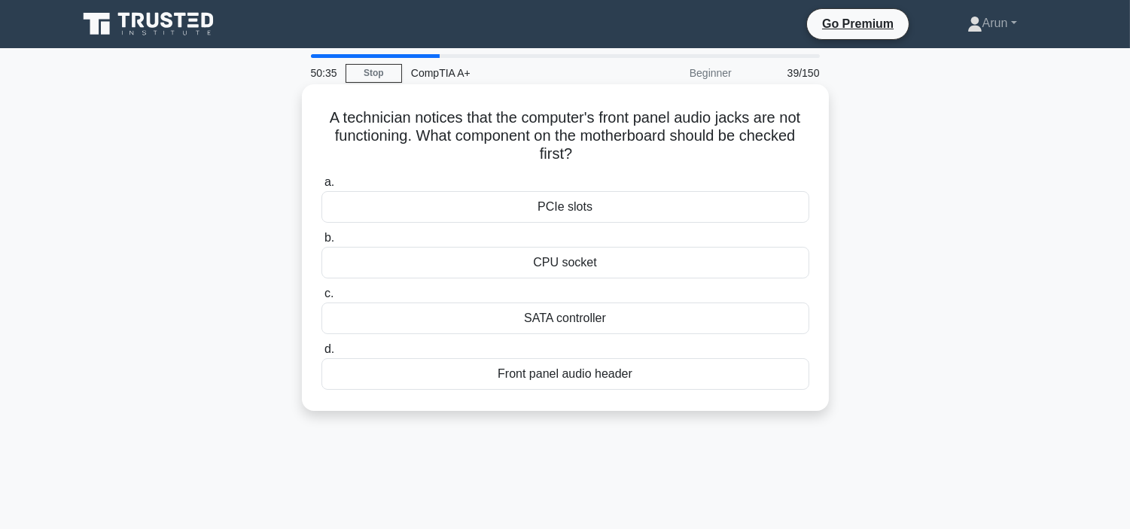
click at [665, 205] on div "PCIe slots" at bounding box center [565, 207] width 488 height 32
click at [321, 187] on input "a. PCIe slots" at bounding box center [321, 183] width 0 height 10
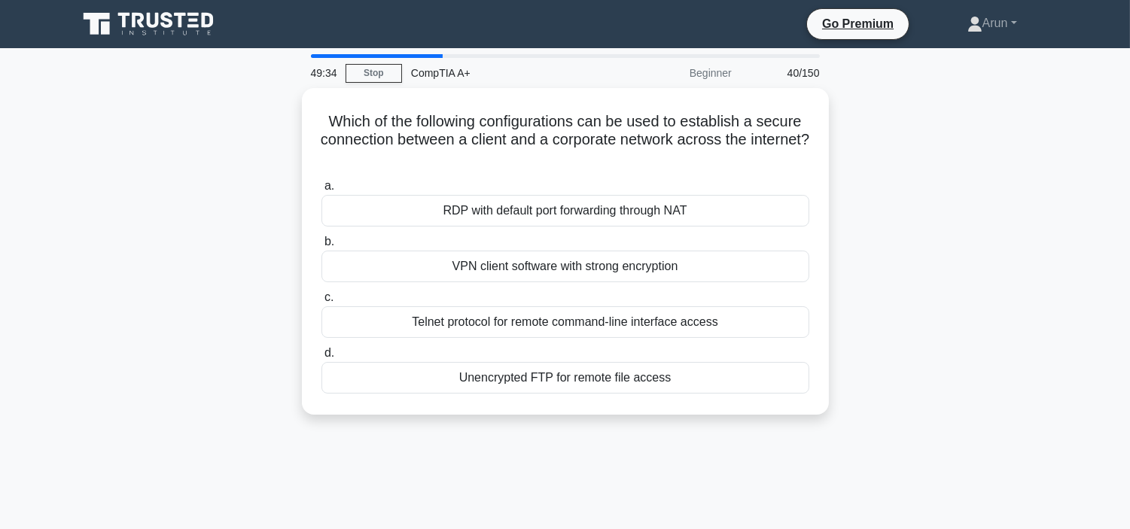
click at [942, 326] on div "Which of the following configurations can be used to establish a secure connect…" at bounding box center [566, 260] width 994 height 345
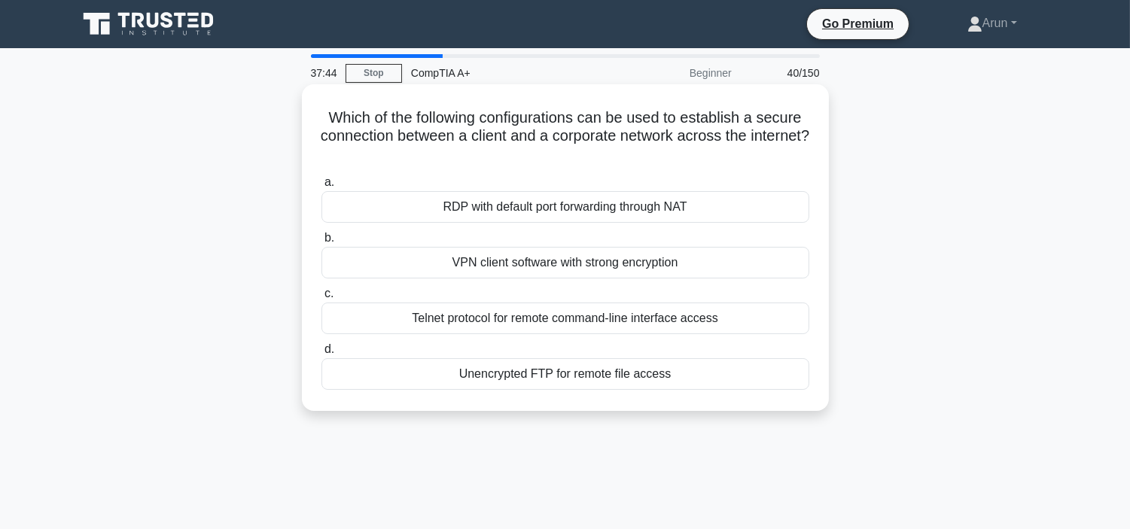
click at [585, 214] on div "RDP with default port forwarding through NAT" at bounding box center [565, 207] width 488 height 32
click at [321, 187] on input "a. RDP with default port forwarding through NAT" at bounding box center [321, 183] width 0 height 10
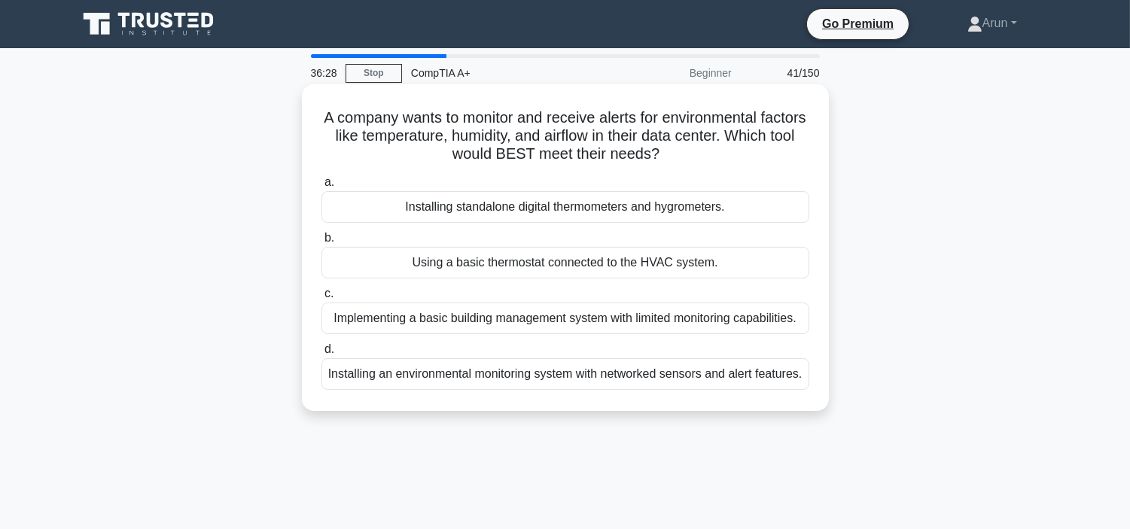
click at [528, 199] on div "Installing standalone digital thermometers and hygrometers." at bounding box center [565, 207] width 488 height 32
click at [321, 187] on input "a. Installing standalone digital thermometers and hygrometers." at bounding box center [321, 183] width 0 height 10
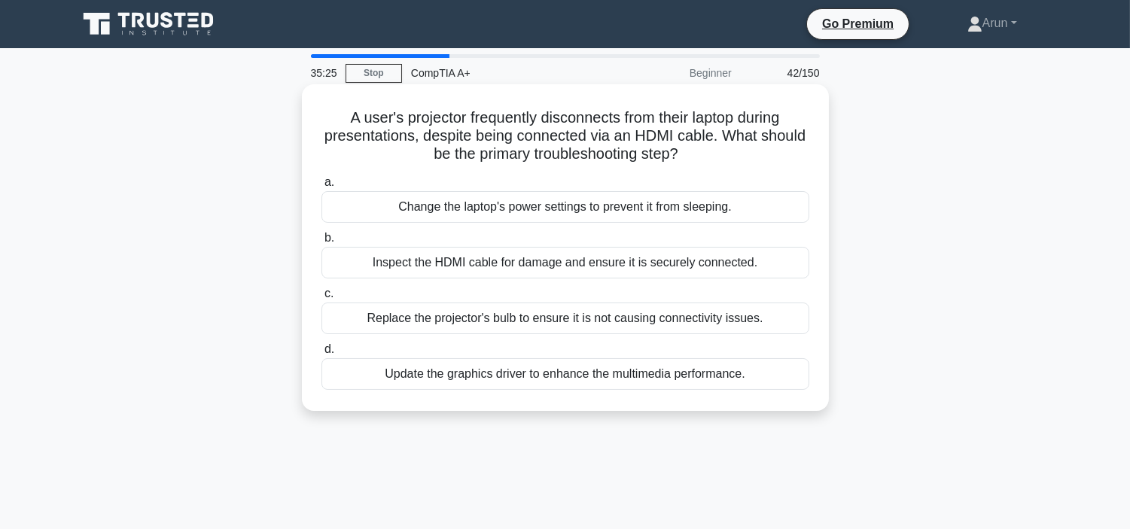
click at [408, 202] on div "Change the laptop's power settings to prevent it from sleeping." at bounding box center [565, 207] width 488 height 32
click at [321, 187] on input "a. Change the laptop's power settings to prevent it from sleeping." at bounding box center [321, 183] width 0 height 10
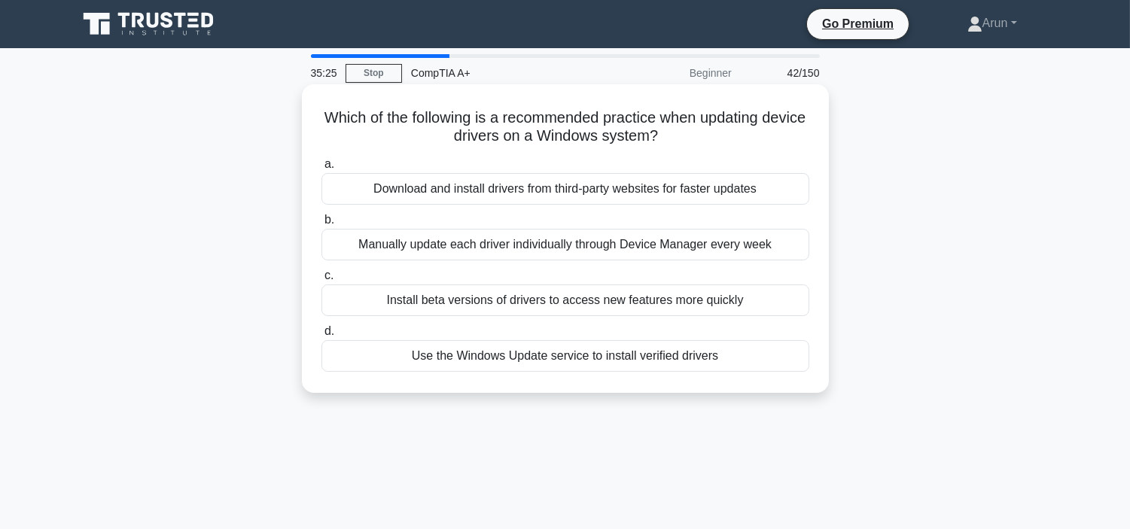
click at [472, 245] on div "Manually update each driver individually through Device Manager every week" at bounding box center [565, 245] width 488 height 32
click at [321, 225] on input "b. Manually update each driver individually through Device Manager every week" at bounding box center [321, 220] width 0 height 10
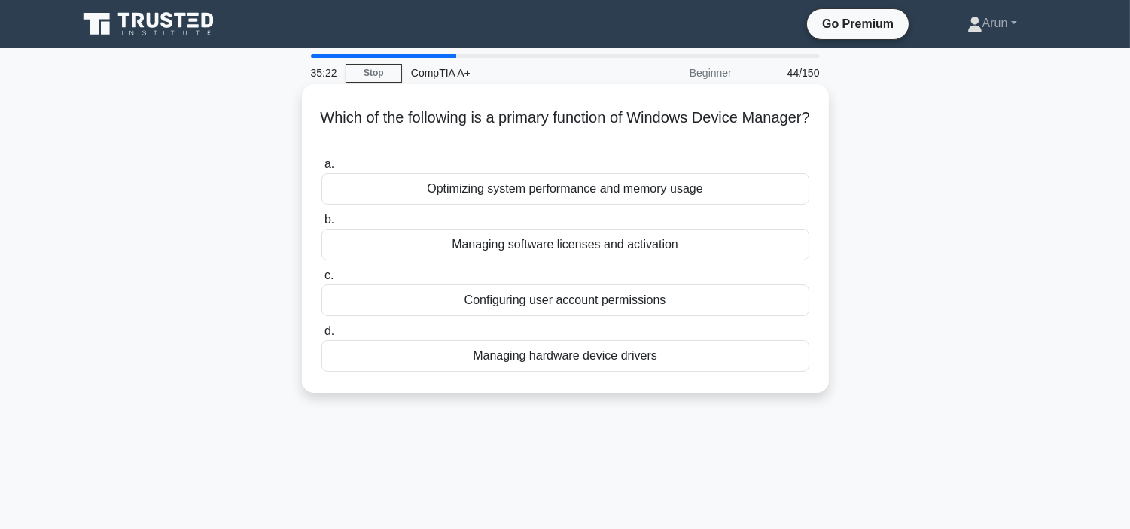
click at [480, 198] on div "Optimizing system performance and memory usage" at bounding box center [565, 189] width 488 height 32
click at [321, 169] on input "a. Optimizing system performance and memory usage" at bounding box center [321, 165] width 0 height 10
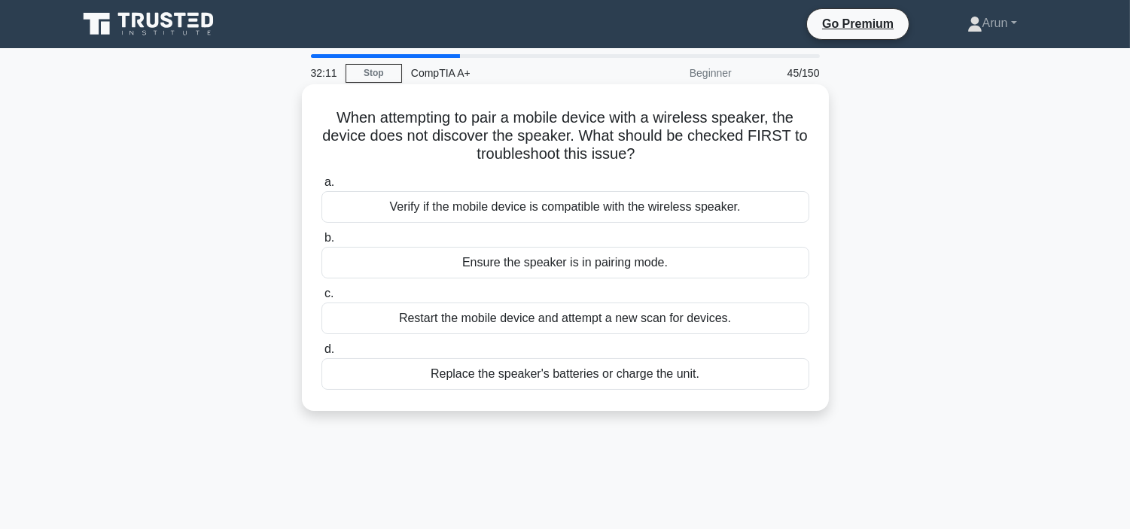
click at [542, 256] on div "Ensure the speaker is in pairing mode." at bounding box center [565, 263] width 488 height 32
click at [321, 243] on input "b. Ensure the speaker is in pairing mode." at bounding box center [321, 238] width 0 height 10
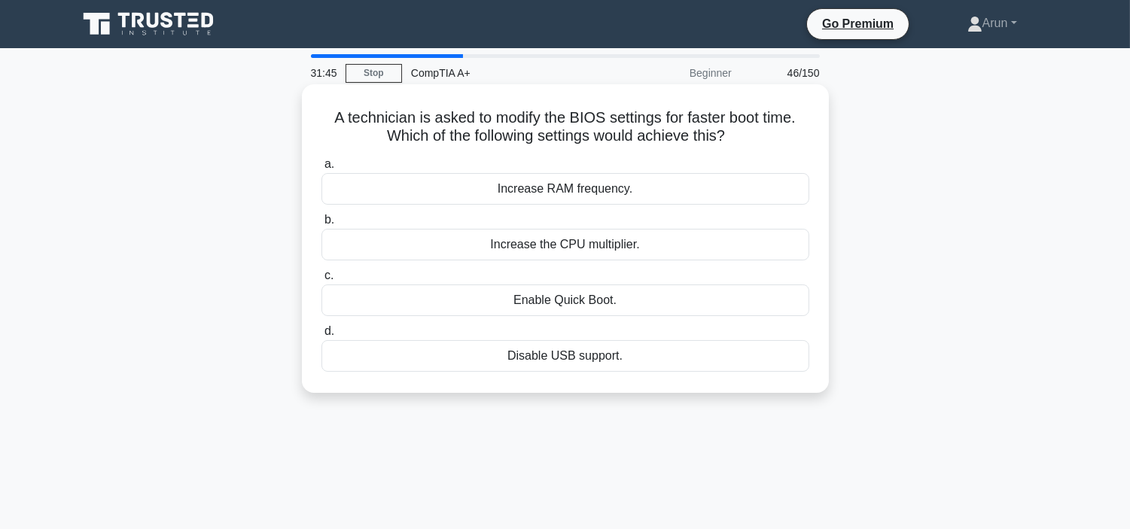
click at [592, 232] on div "Increase the CPU multiplier." at bounding box center [565, 245] width 488 height 32
click at [321, 225] on input "b. Increase the CPU multiplier." at bounding box center [321, 220] width 0 height 10
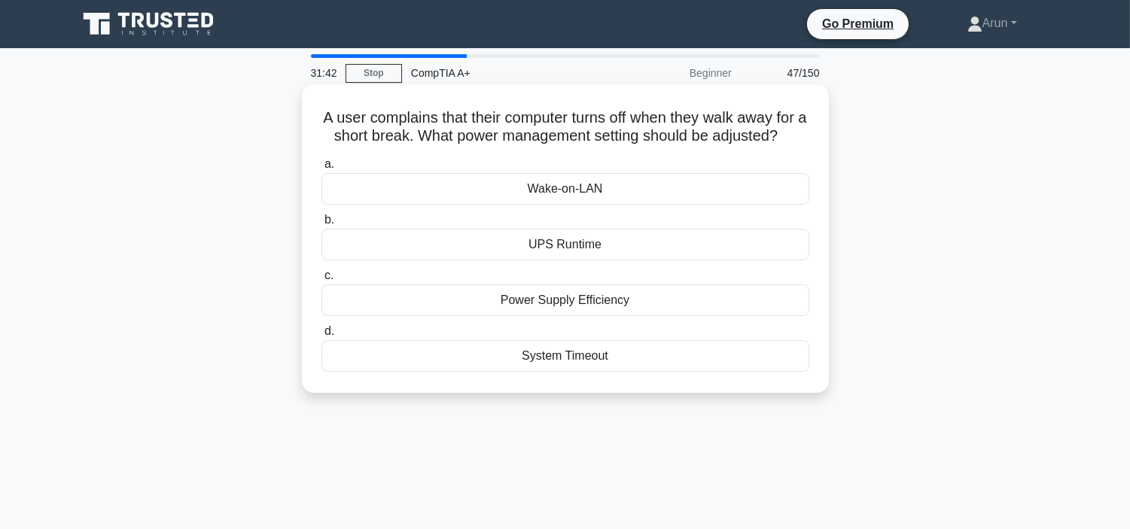
click at [610, 205] on div "Wake-on-LAN" at bounding box center [565, 189] width 488 height 32
click at [321, 169] on input "a. Wake-on-LAN" at bounding box center [321, 165] width 0 height 10
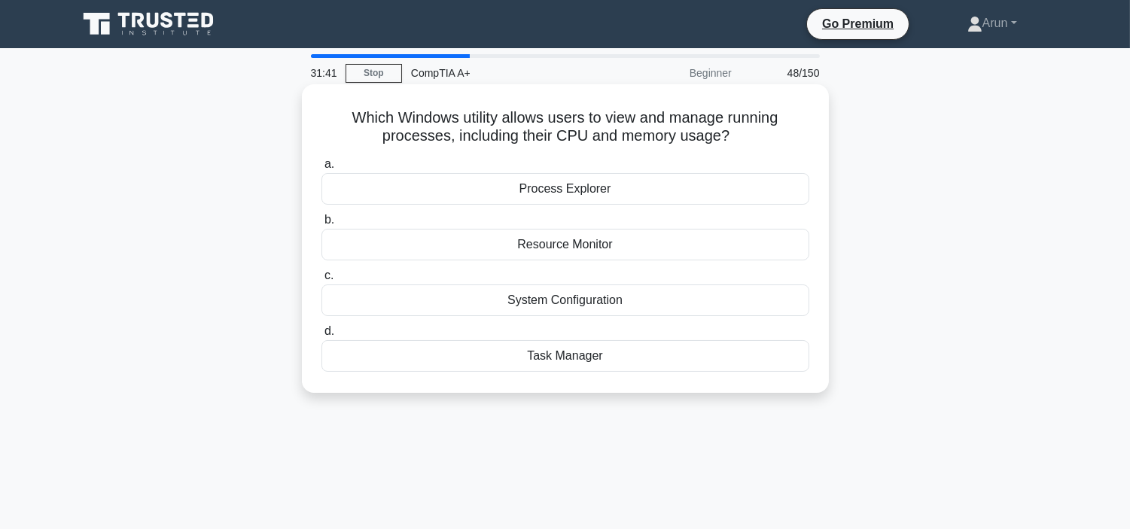
click at [626, 196] on div "Process Explorer" at bounding box center [565, 189] width 488 height 32
click at [321, 169] on input "a. Process Explorer" at bounding box center [321, 165] width 0 height 10
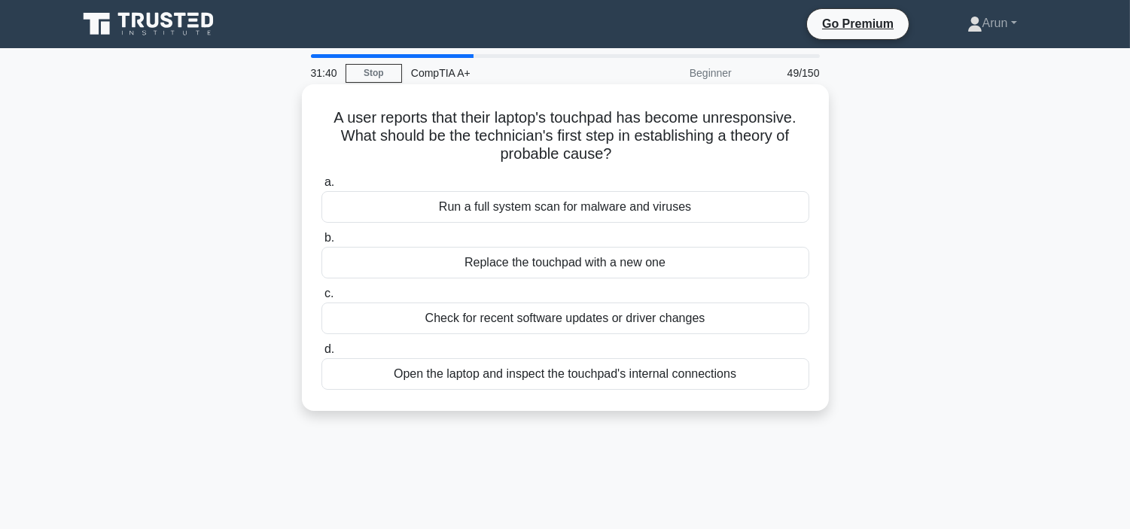
click at [634, 206] on div "Run a full system scan for malware and viruses" at bounding box center [565, 207] width 488 height 32
click at [321, 187] on input "a. Run a full system scan for malware and viruses" at bounding box center [321, 183] width 0 height 10
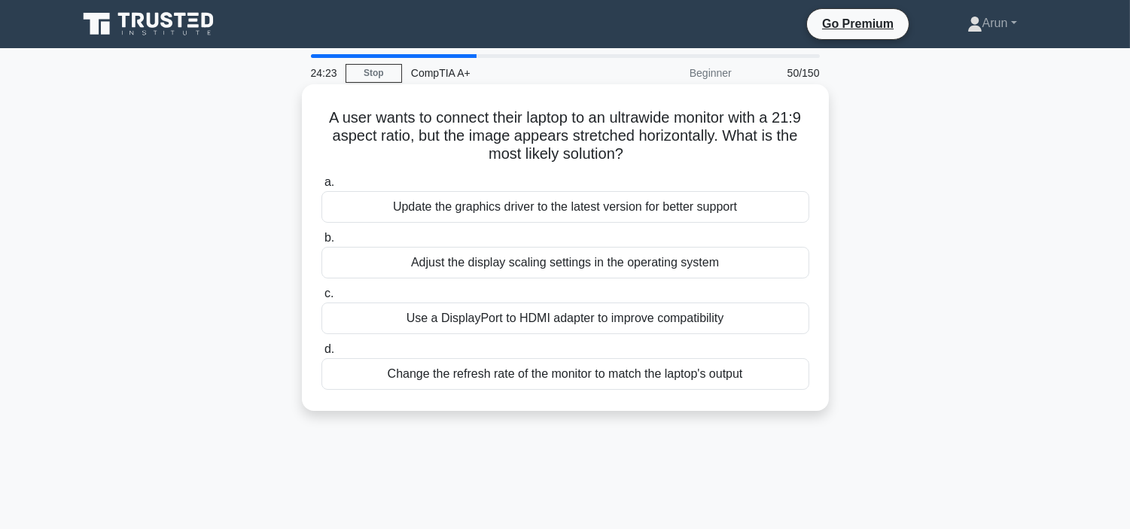
click at [621, 209] on div "Update the graphics driver to the latest version for better support" at bounding box center [565, 207] width 488 height 32
click at [321, 187] on input "a. Update the graphics driver to the latest version for better support" at bounding box center [321, 183] width 0 height 10
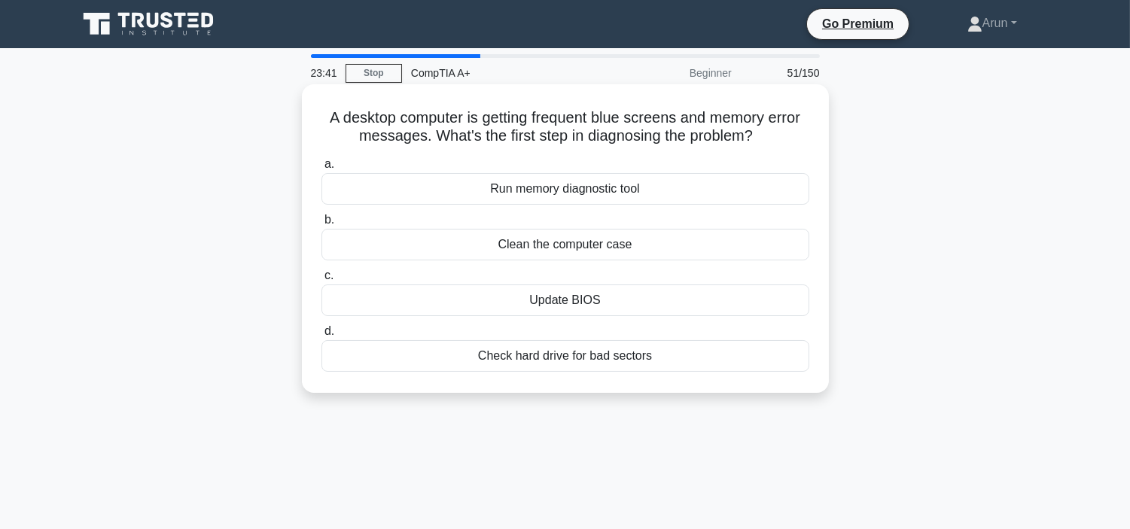
click at [648, 174] on div "Run memory diagnostic tool" at bounding box center [565, 189] width 488 height 32
click at [321, 169] on input "a. Run memory diagnostic tool" at bounding box center [321, 165] width 0 height 10
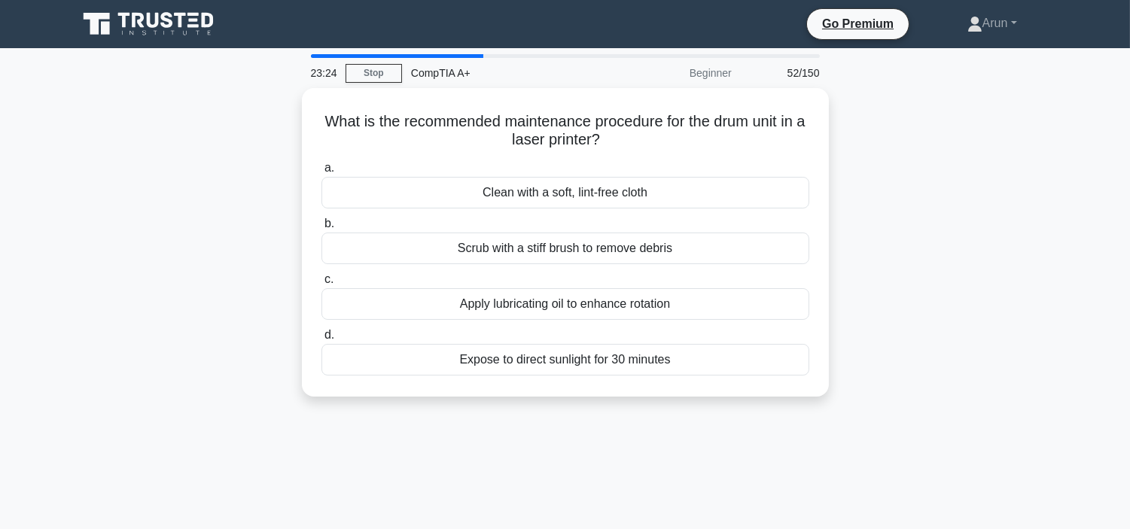
click at [648, 177] on div "Clean with a soft, lint-free cloth" at bounding box center [565, 193] width 488 height 32
click at [321, 173] on input "a. Clean with a soft, lint-free cloth" at bounding box center [321, 168] width 0 height 10
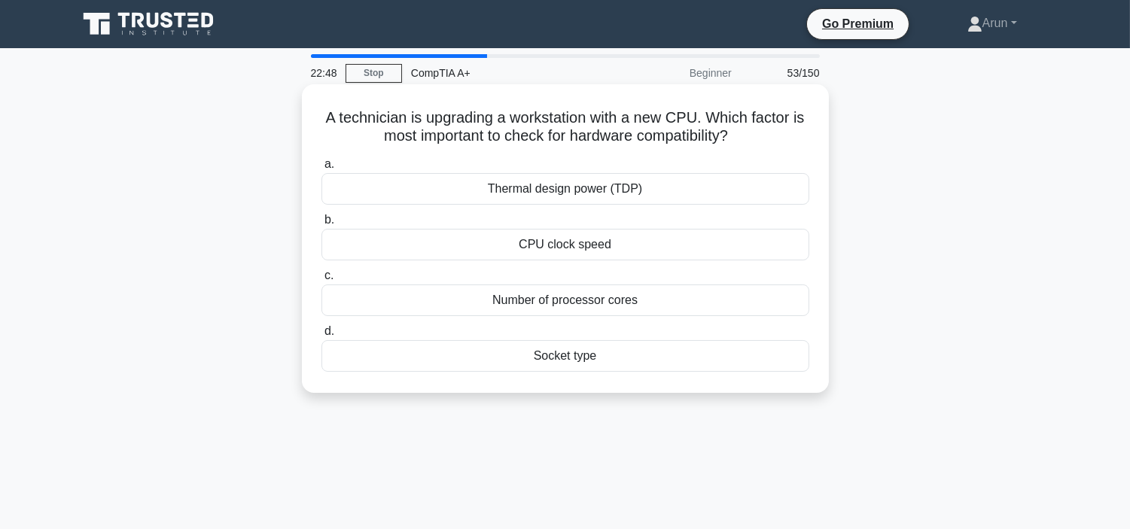
click at [647, 175] on div "Thermal design power (TDP)" at bounding box center [565, 189] width 488 height 32
click at [321, 169] on input "a. Thermal design power (TDP)" at bounding box center [321, 165] width 0 height 10
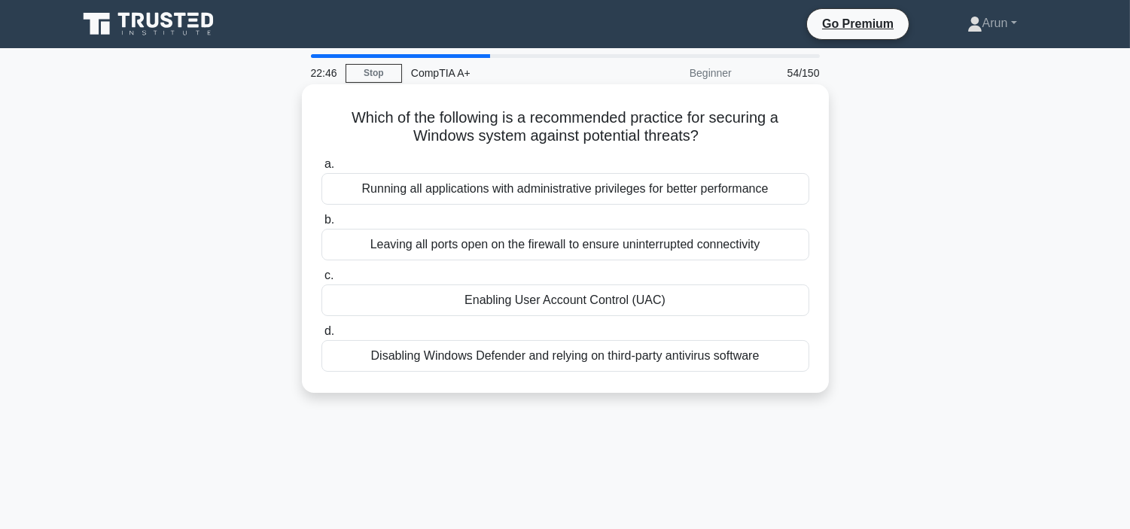
click at [676, 236] on div "Leaving all ports open on the firewall to ensure uninterrupted connectivity" at bounding box center [565, 245] width 488 height 32
click at [321, 225] on input "b. Leaving all ports open on the firewall to ensure uninterrupted connectivity" at bounding box center [321, 220] width 0 height 10
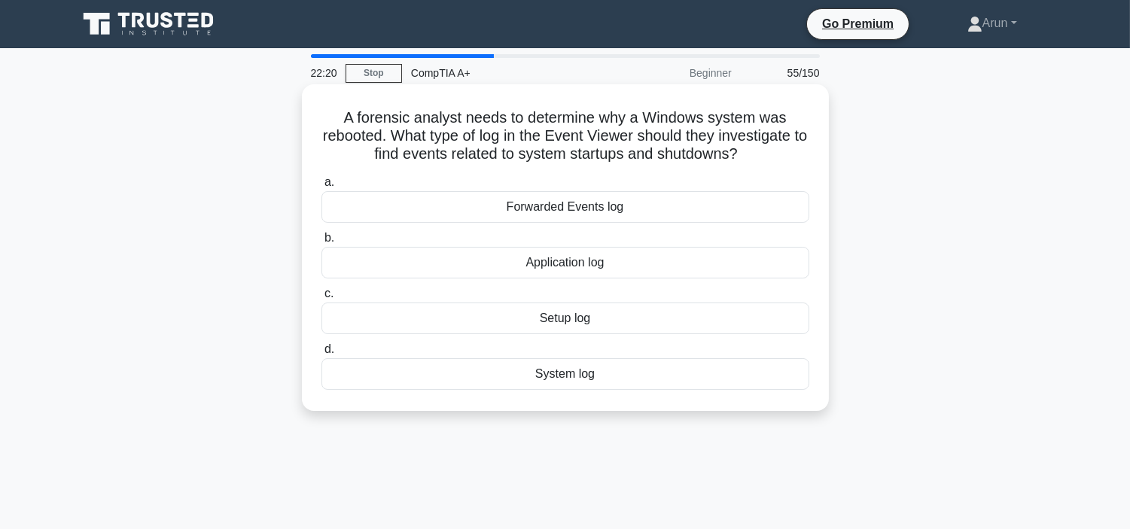
click at [685, 272] on div "Application log" at bounding box center [565, 263] width 488 height 32
click at [321, 243] on input "b. Application log" at bounding box center [321, 238] width 0 height 10
